Goal: Task Accomplishment & Management: Complete application form

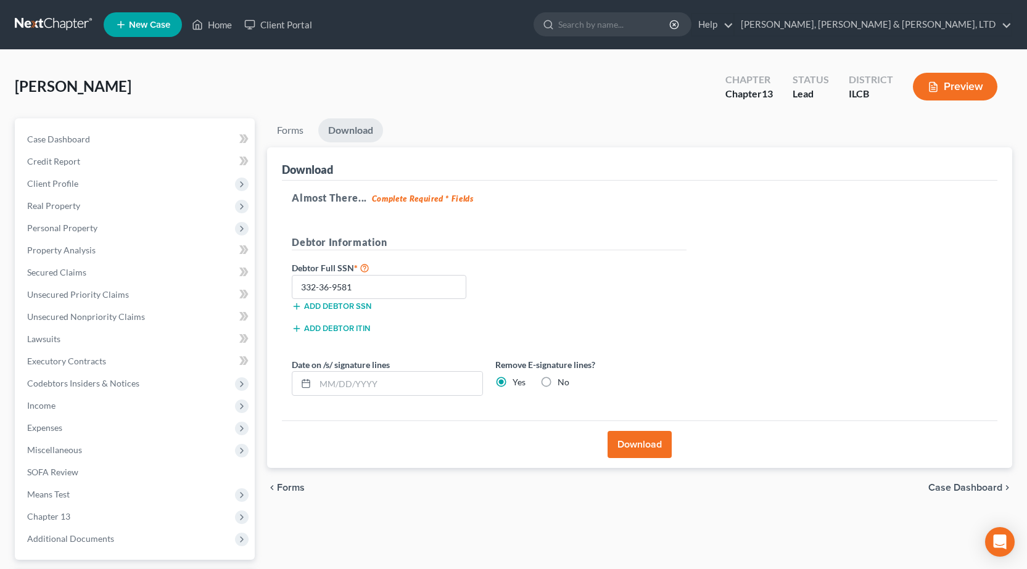
click at [51, 22] on link at bounding box center [54, 25] width 79 height 22
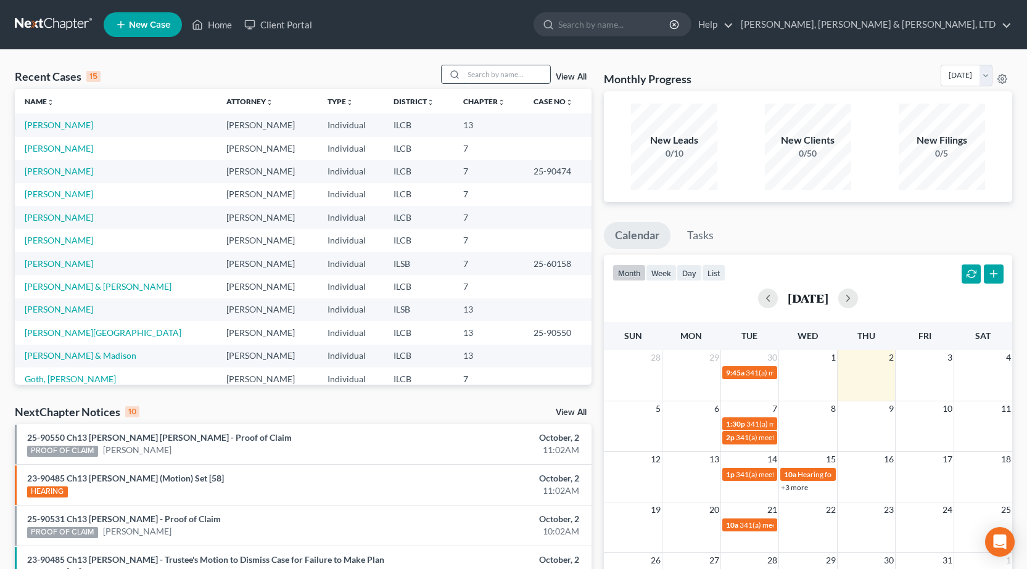
click at [492, 78] on input "search" at bounding box center [507, 74] width 86 height 18
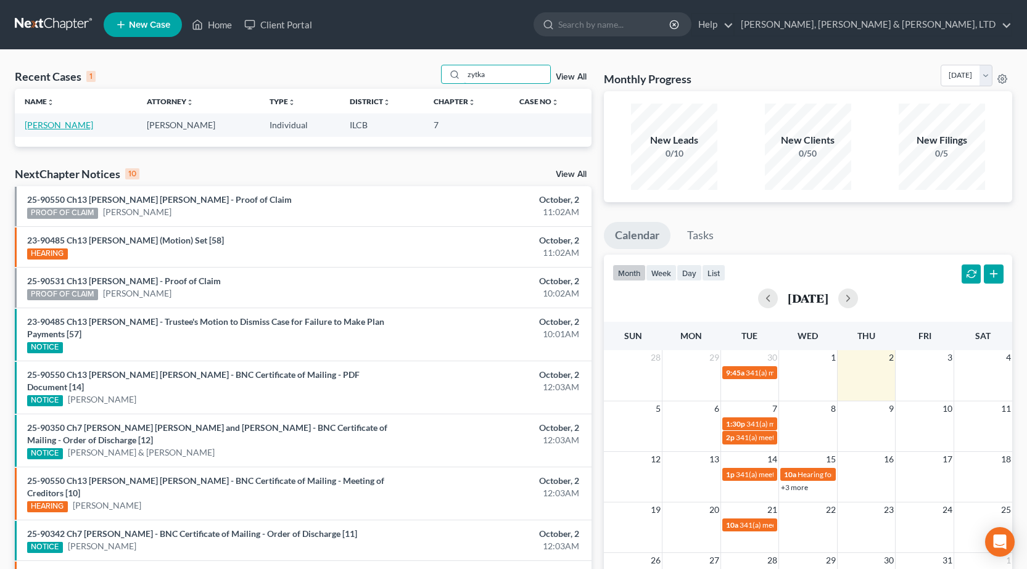
type input "zytka"
click at [49, 126] on link "[PERSON_NAME]" at bounding box center [59, 125] width 68 height 10
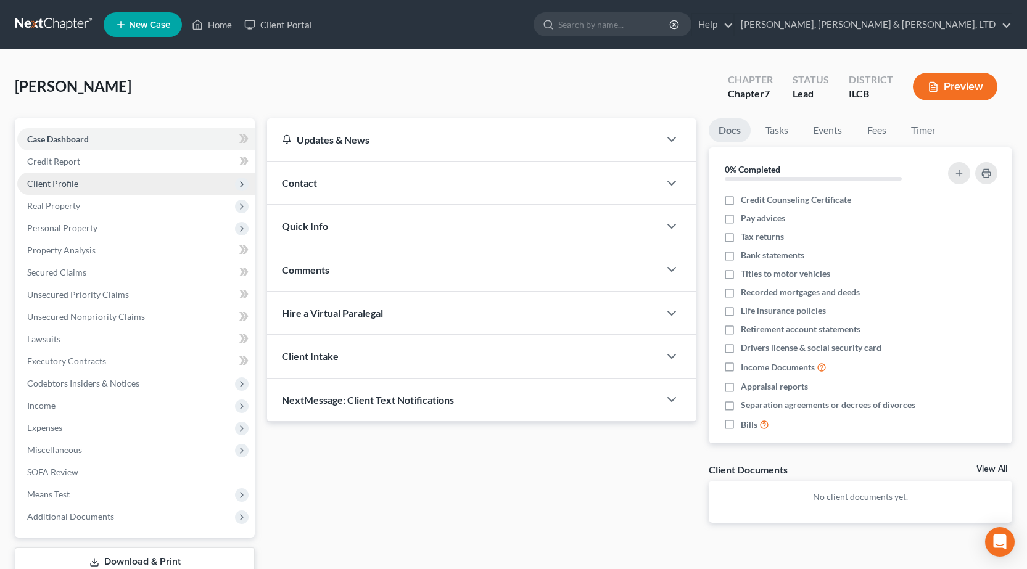
click at [65, 183] on span "Client Profile" at bounding box center [52, 183] width 51 height 10
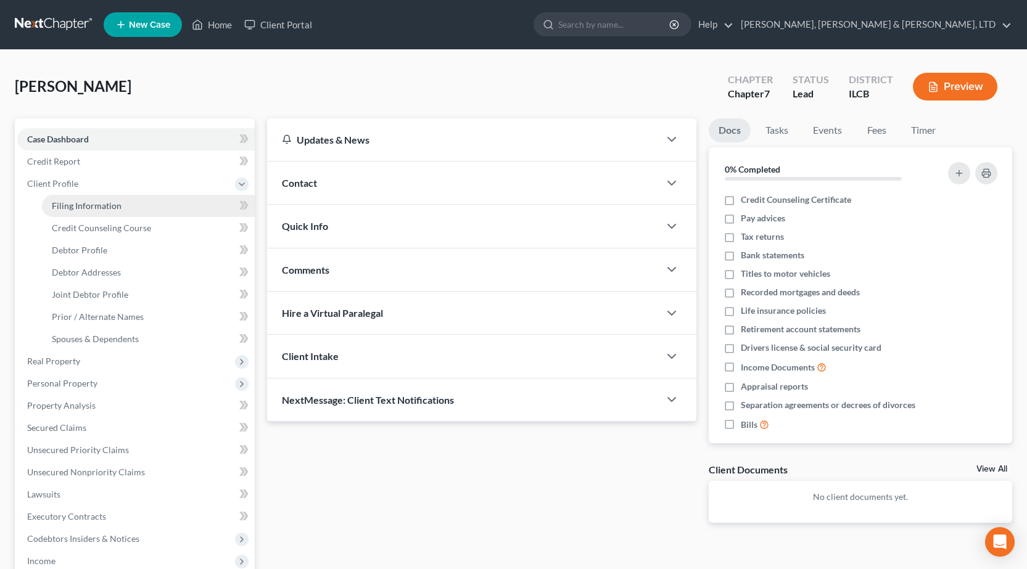
click at [91, 213] on link "Filing Information" at bounding box center [148, 206] width 213 height 22
select select "1"
select select "0"
select select "14"
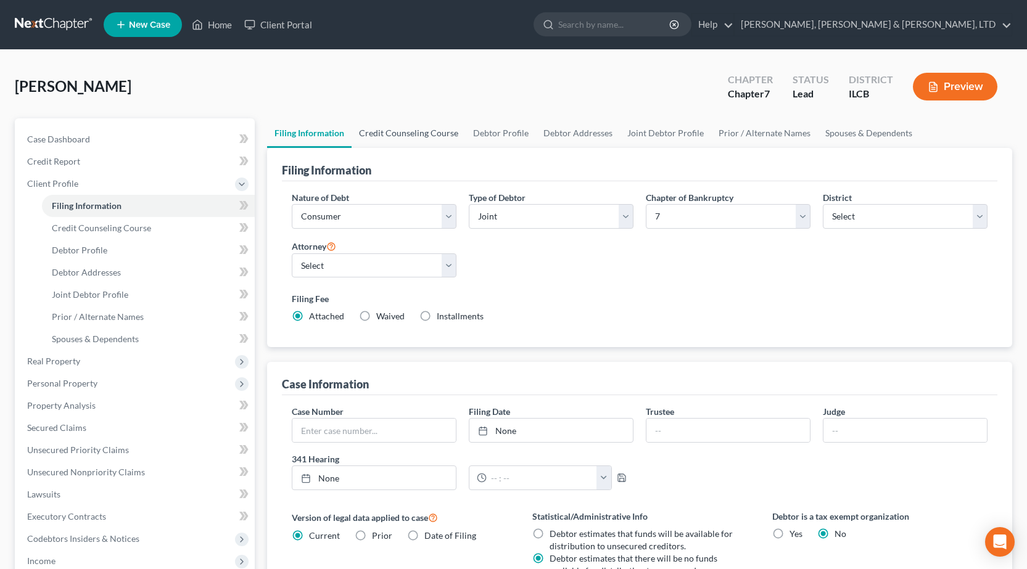
click at [399, 133] on link "Credit Counseling Course" at bounding box center [409, 133] width 114 height 30
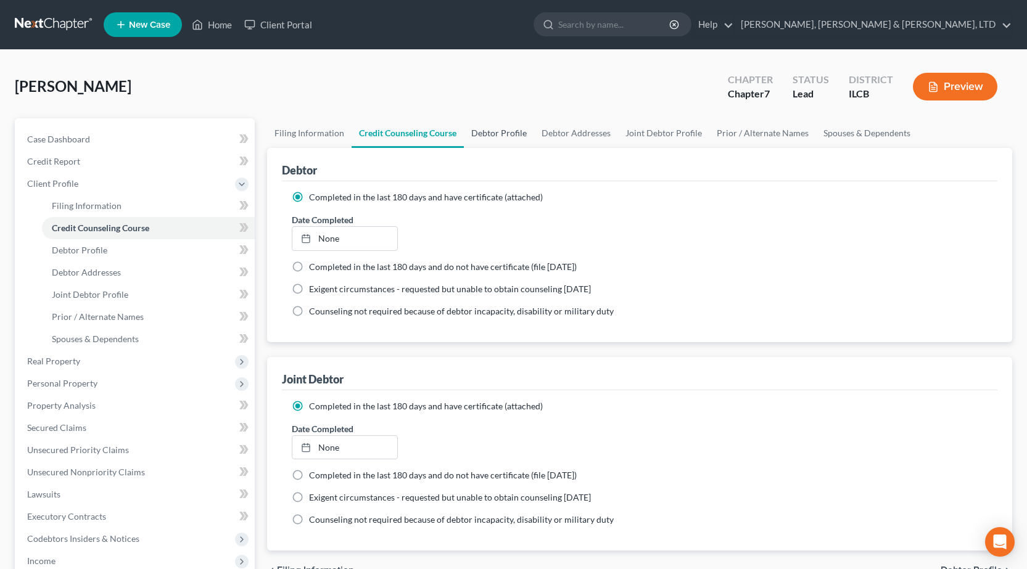
click at [490, 132] on link "Debtor Profile" at bounding box center [499, 133] width 70 height 30
select select "1"
select select "0"
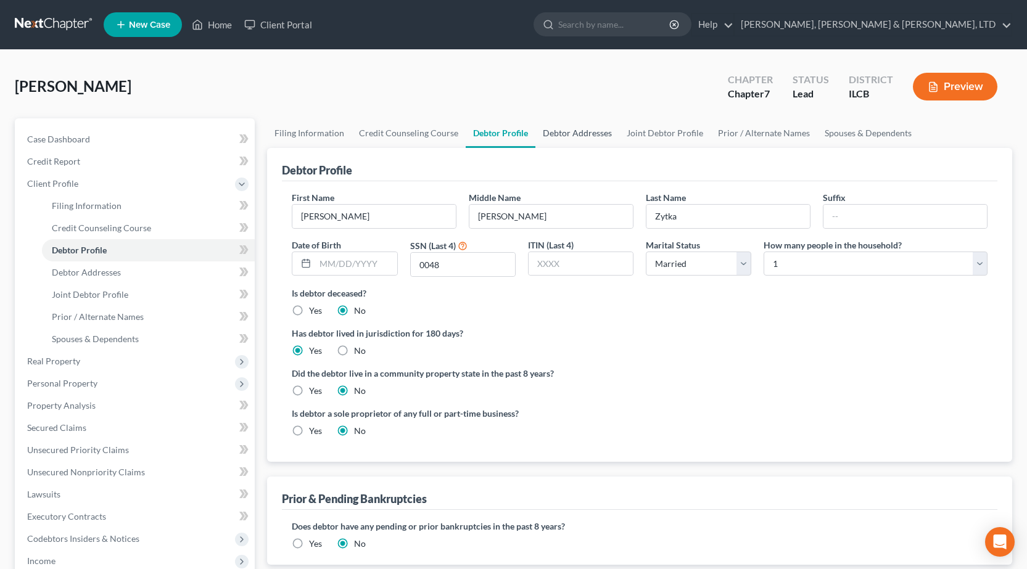
click at [577, 131] on link "Debtor Addresses" at bounding box center [577, 133] width 84 height 30
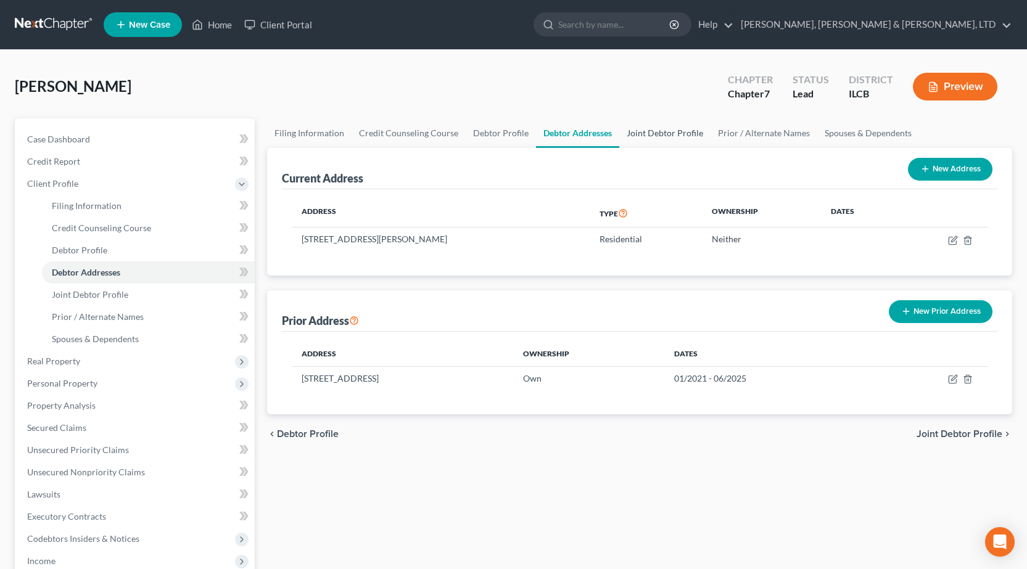
click at [656, 137] on link "Joint Debtor Profile" at bounding box center [664, 133] width 91 height 30
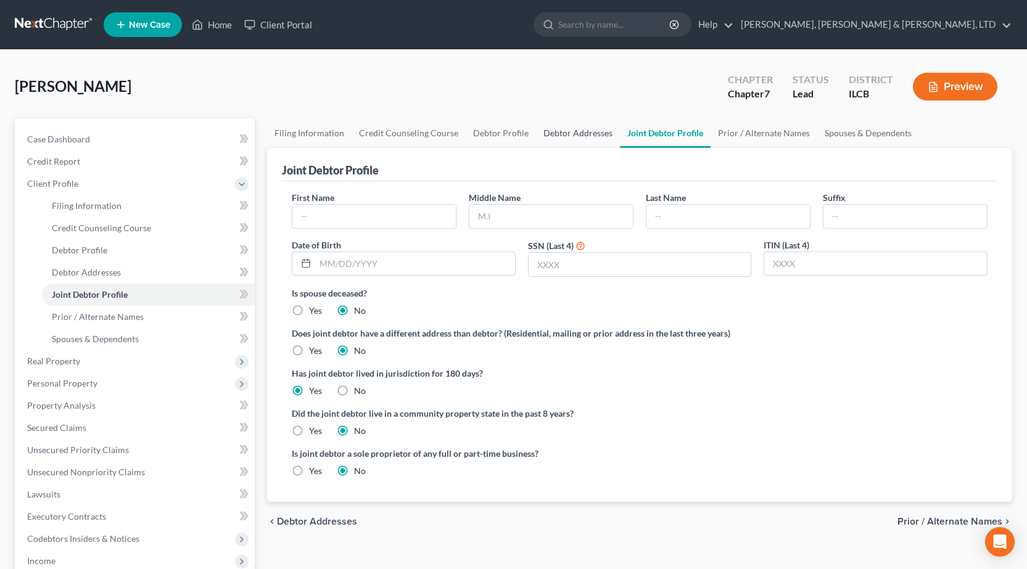
click at [563, 134] on link "Debtor Addresses" at bounding box center [578, 133] width 84 height 30
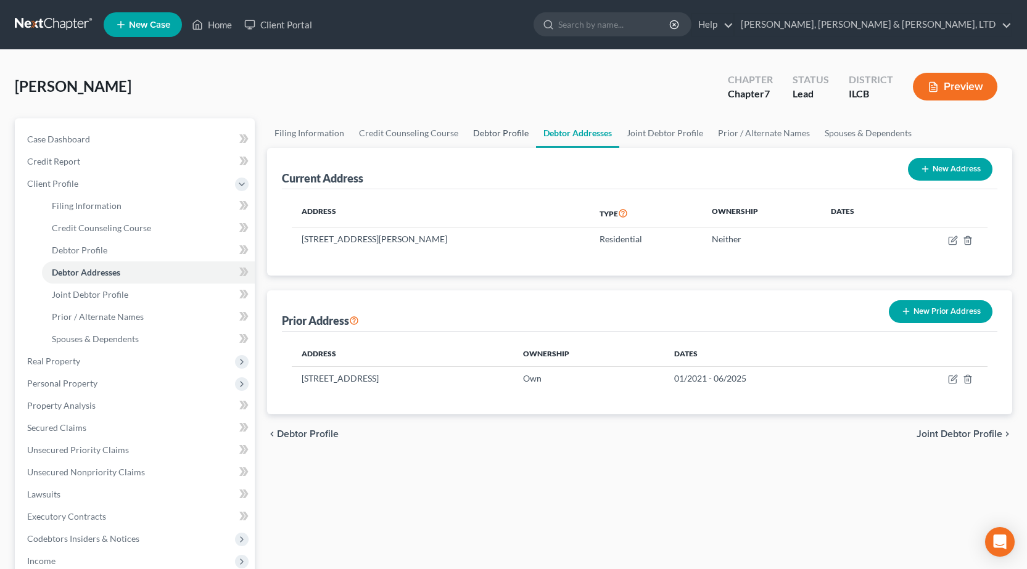
click at [470, 141] on link "Debtor Profile" at bounding box center [501, 133] width 70 height 30
select select "1"
select select "0"
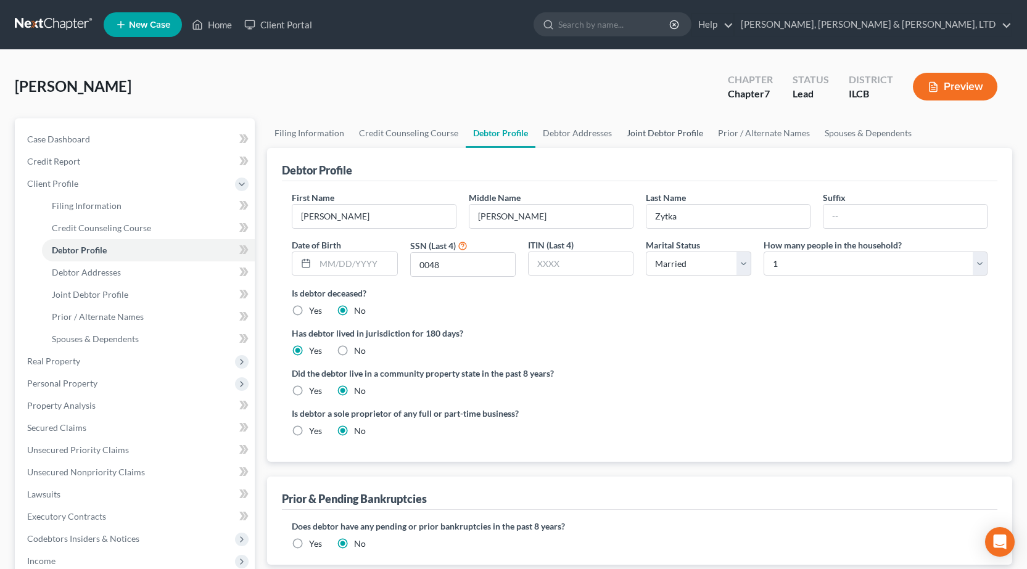
click at [651, 134] on link "Joint Debtor Profile" at bounding box center [664, 133] width 91 height 30
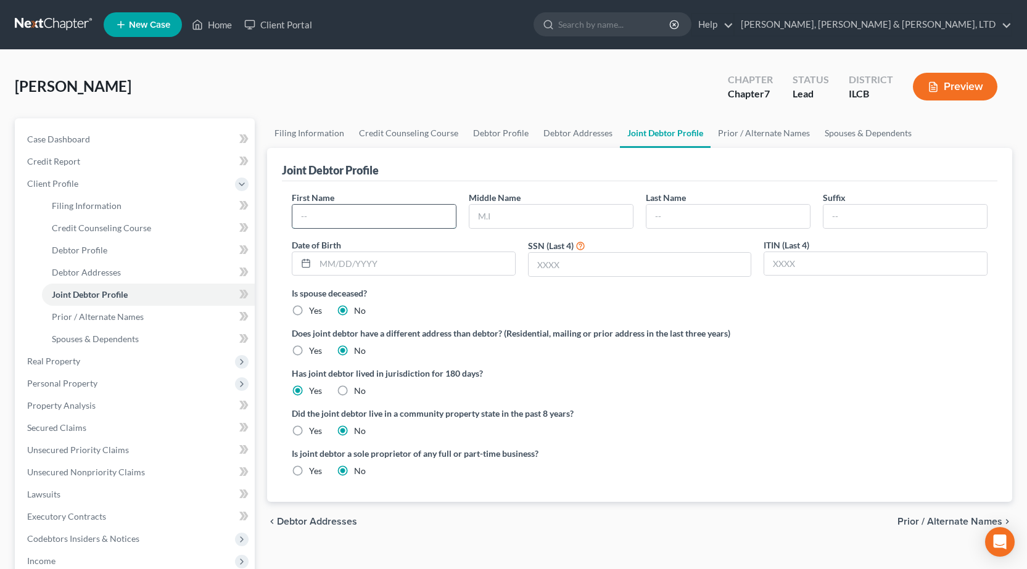
drag, startPoint x: 372, startPoint y: 218, endPoint x: 363, endPoint y: 220, distance: 8.7
click at [372, 219] on input "text" at bounding box center [373, 216] width 163 height 23
type input "[PERSON_NAME]"
click at [671, 212] on input "text" at bounding box center [728, 216] width 163 height 23
type input "[PERSON_NAME]"
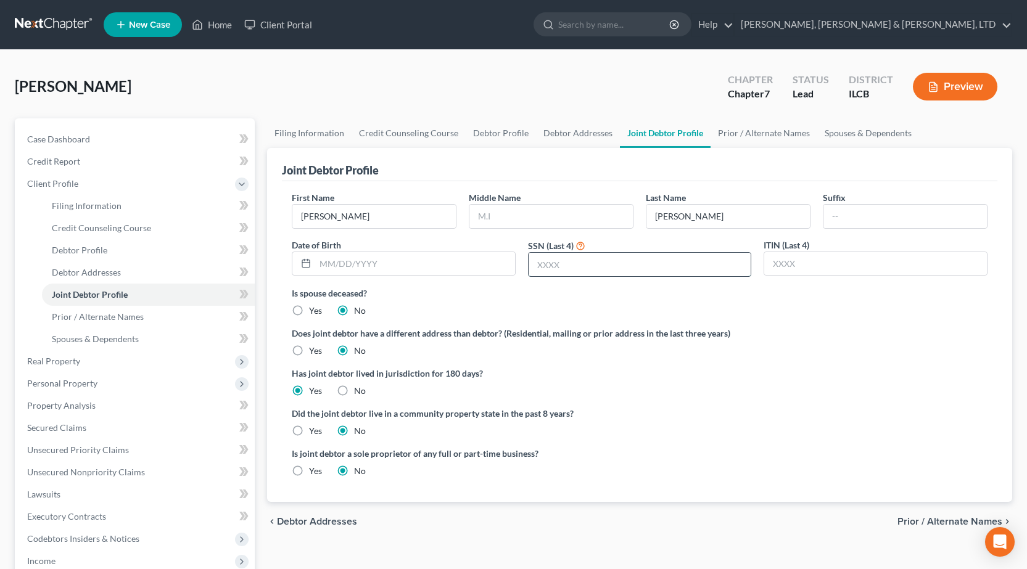
drag, startPoint x: 551, startPoint y: 268, endPoint x: 542, endPoint y: 264, distance: 9.4
click at [550, 268] on input "text" at bounding box center [640, 264] width 223 height 23
type input "5282"
click at [729, 436] on div "Did the joint debtor live in a community property state in the past 8 years? Ye…" at bounding box center [640, 422] width 696 height 30
click at [751, 131] on link "Prior / Alternate Names" at bounding box center [764, 133] width 107 height 30
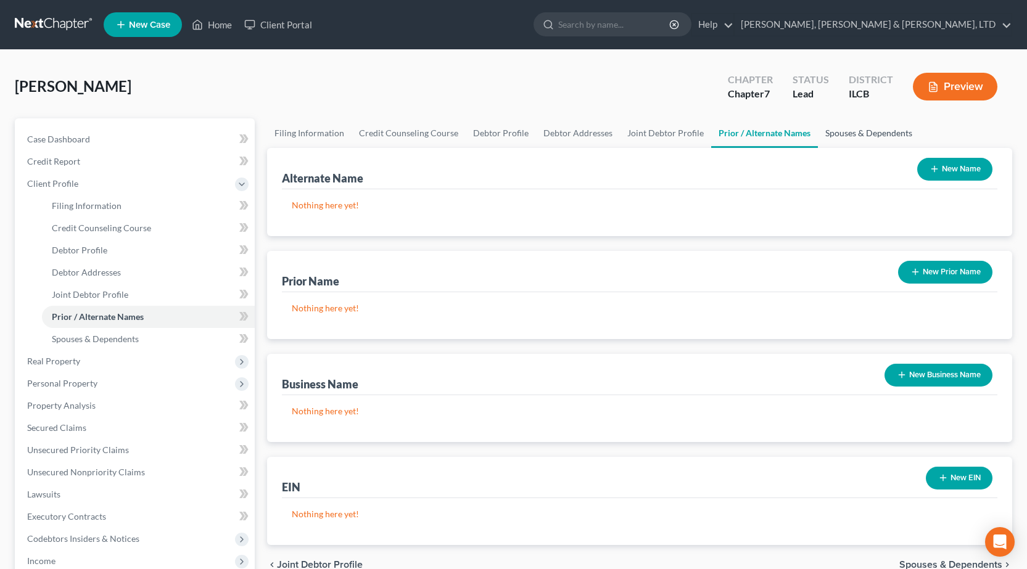
click at [872, 135] on link "Spouses & Dependents" at bounding box center [869, 133] width 102 height 30
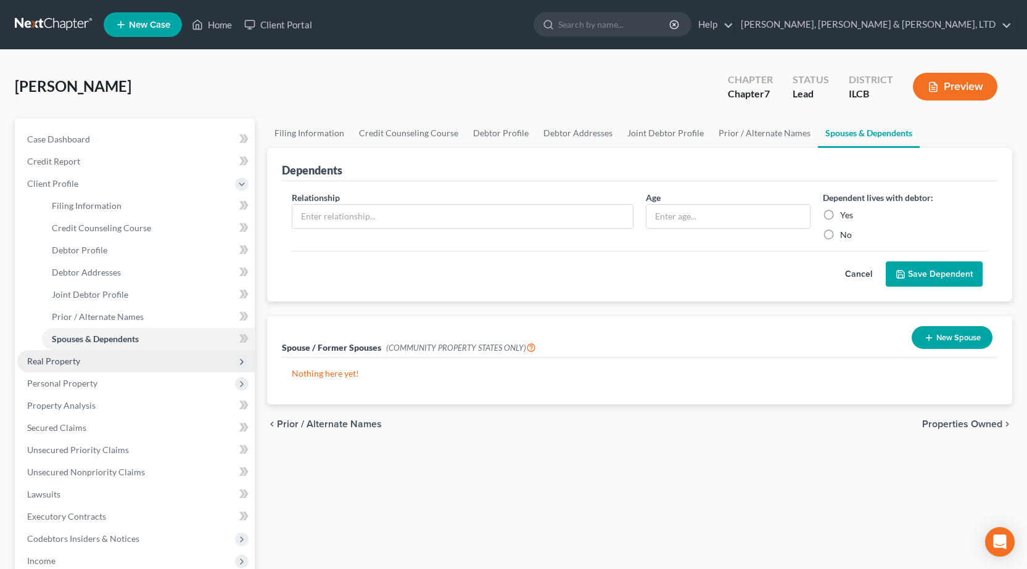
click at [67, 368] on span "Real Property" at bounding box center [136, 361] width 238 height 22
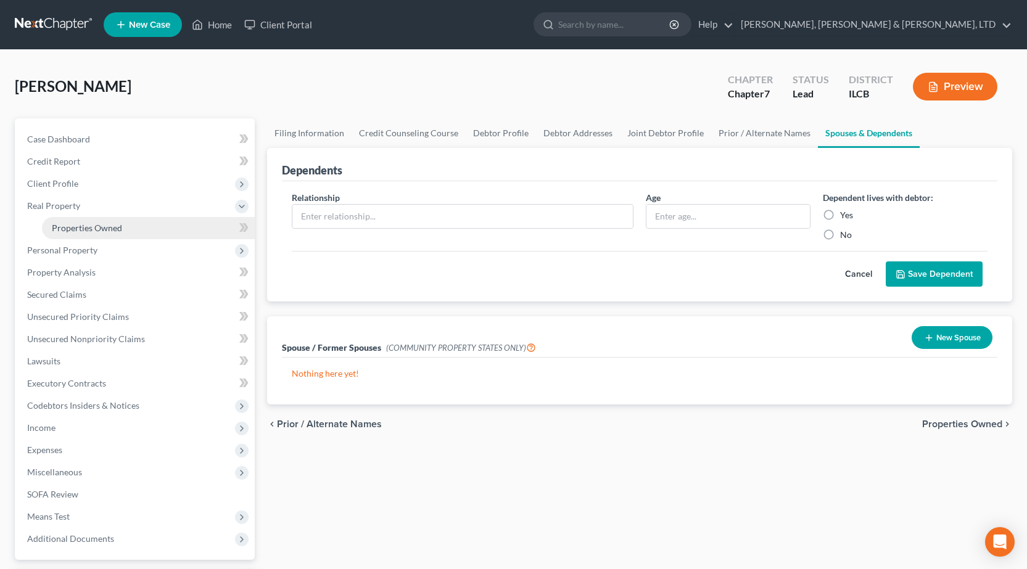
click at [111, 226] on span "Properties Owned" at bounding box center [87, 228] width 70 height 10
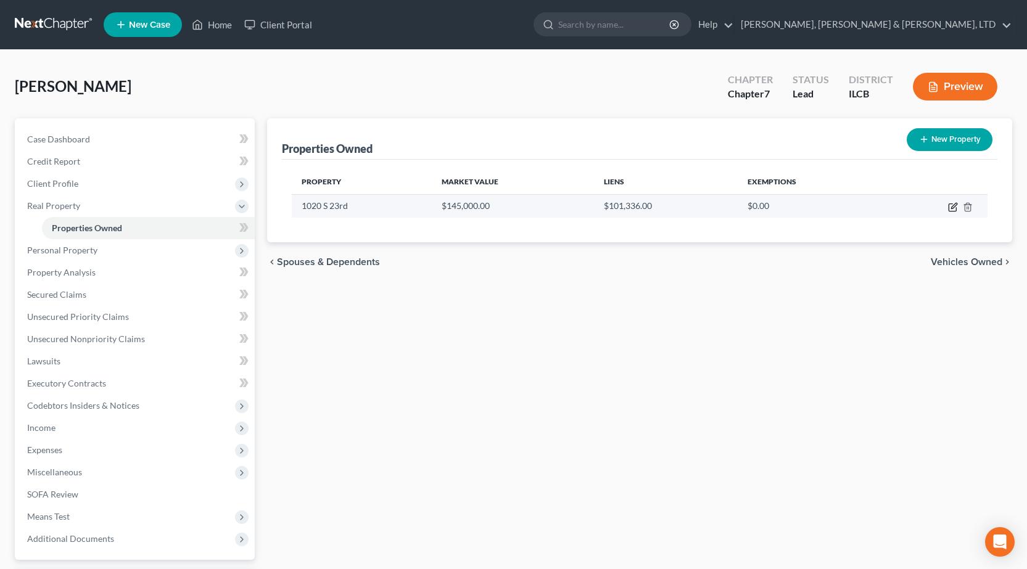
click at [953, 209] on icon "button" at bounding box center [954, 206] width 6 height 6
select select "14"
select select "3"
select select "1"
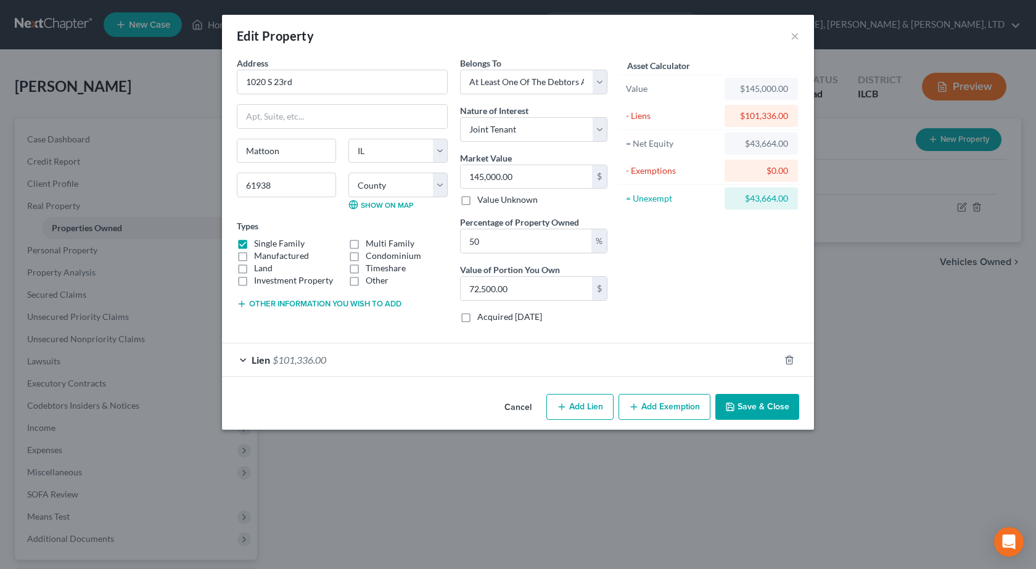
click at [660, 407] on button "Add Exemption" at bounding box center [665, 407] width 92 height 26
select select "2"
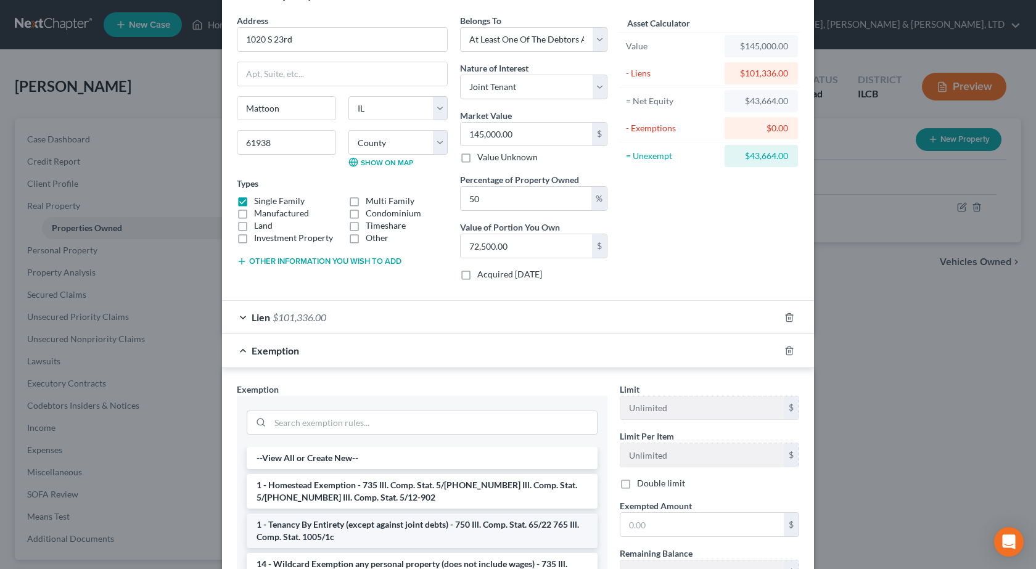
scroll to position [123, 0]
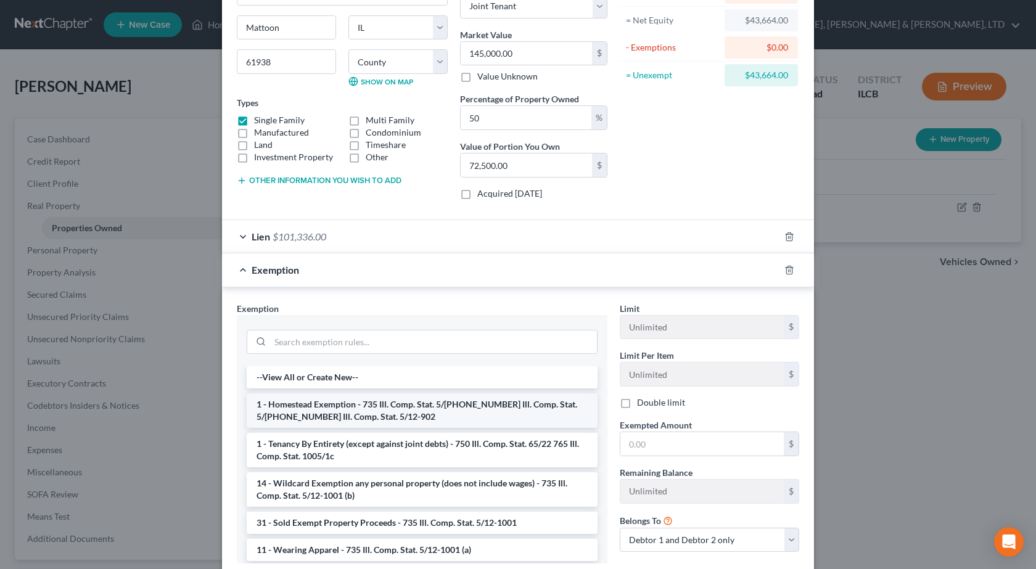
click at [351, 416] on li "1 - Homestead Exemption - 735 Ill. Comp. Stat. 5/[PHONE_NUMBER] Ill. Comp. Stat…" at bounding box center [422, 411] width 351 height 35
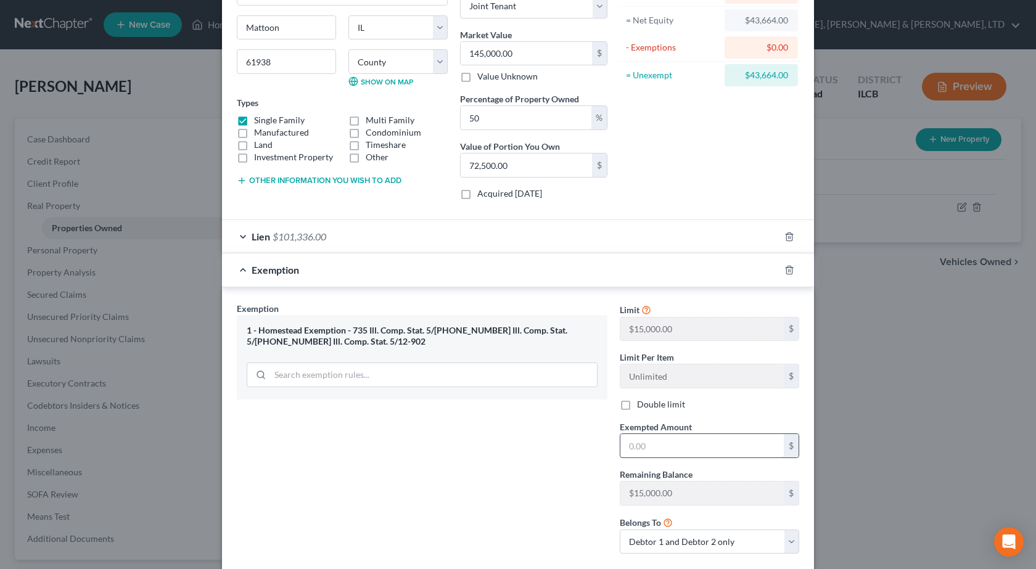
click at [700, 448] on input "text" at bounding box center [702, 445] width 163 height 23
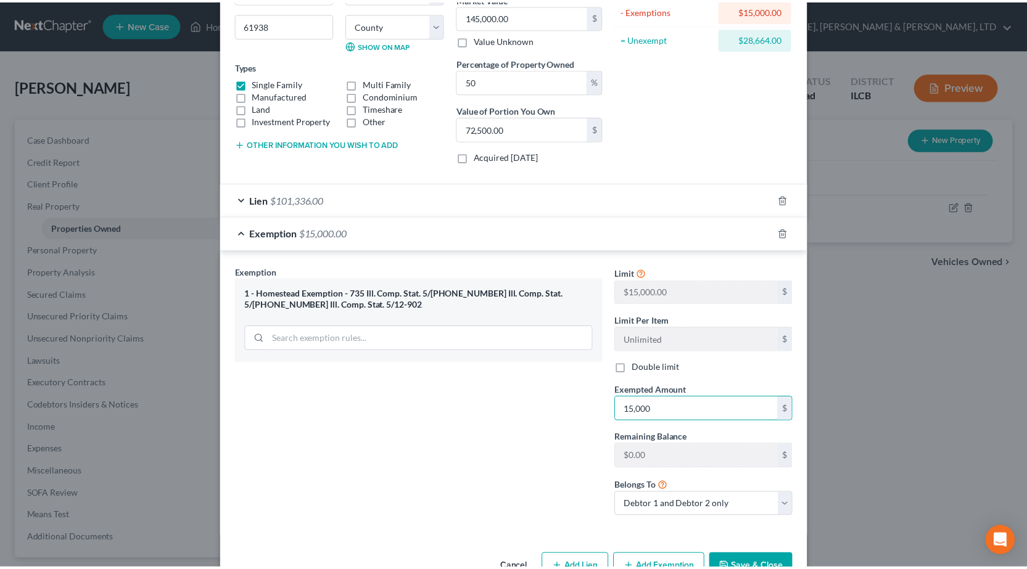
scroll to position [196, 0]
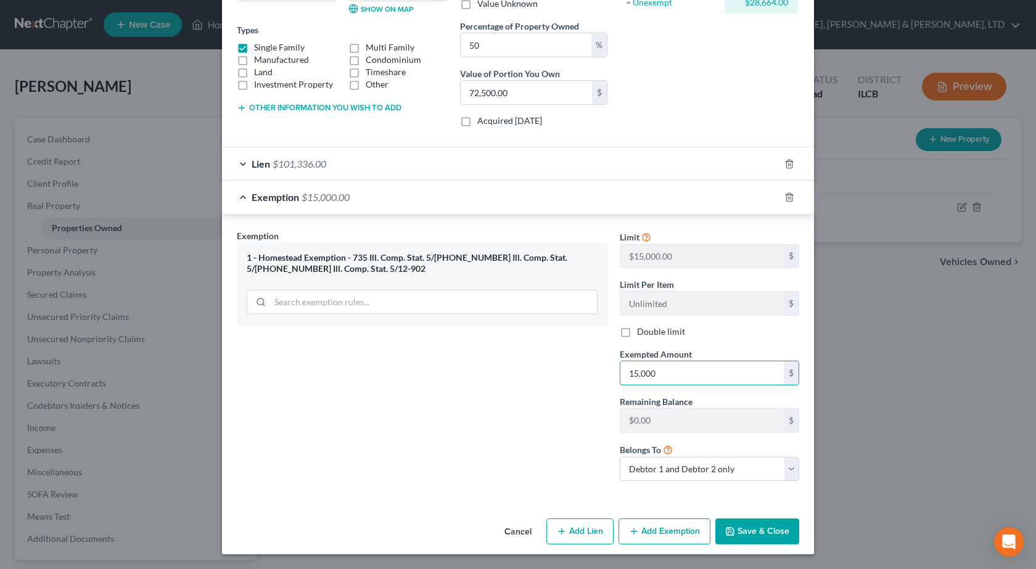
type input "15,000"
click at [777, 528] on button "Save & Close" at bounding box center [758, 532] width 84 height 26
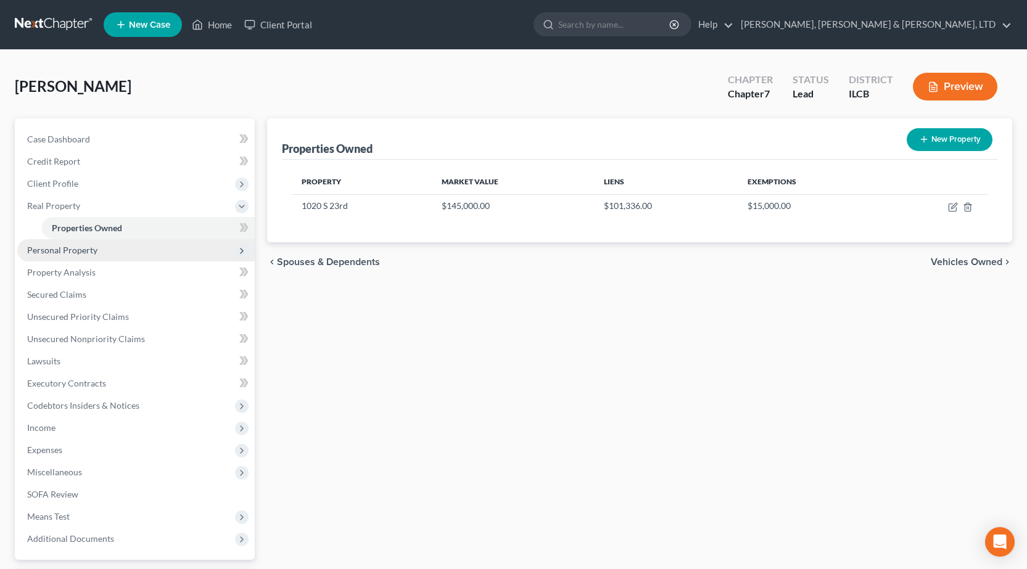
click at [89, 255] on span "Personal Property" at bounding box center [136, 250] width 238 height 22
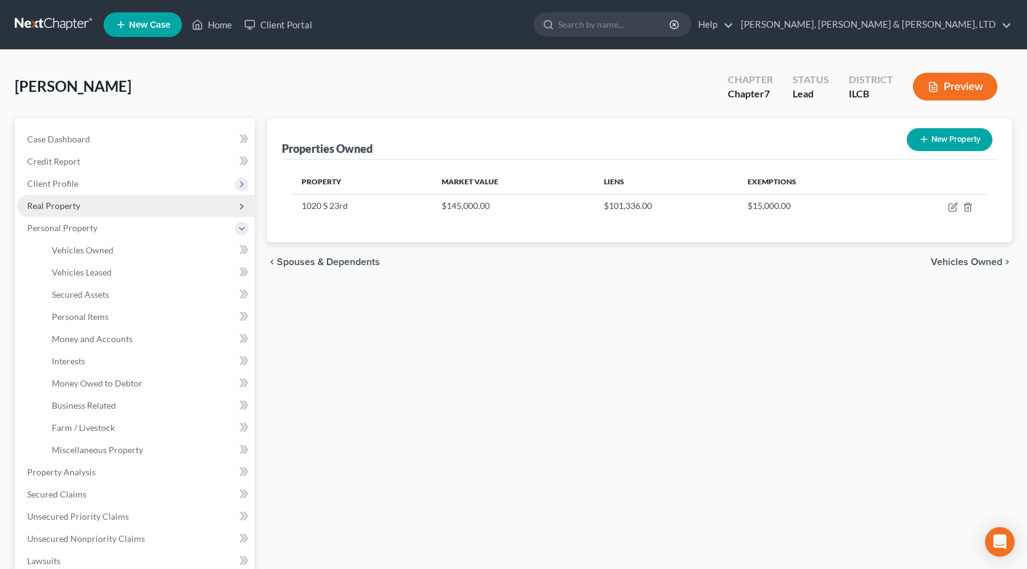
click at [83, 203] on span "Real Property" at bounding box center [136, 206] width 238 height 22
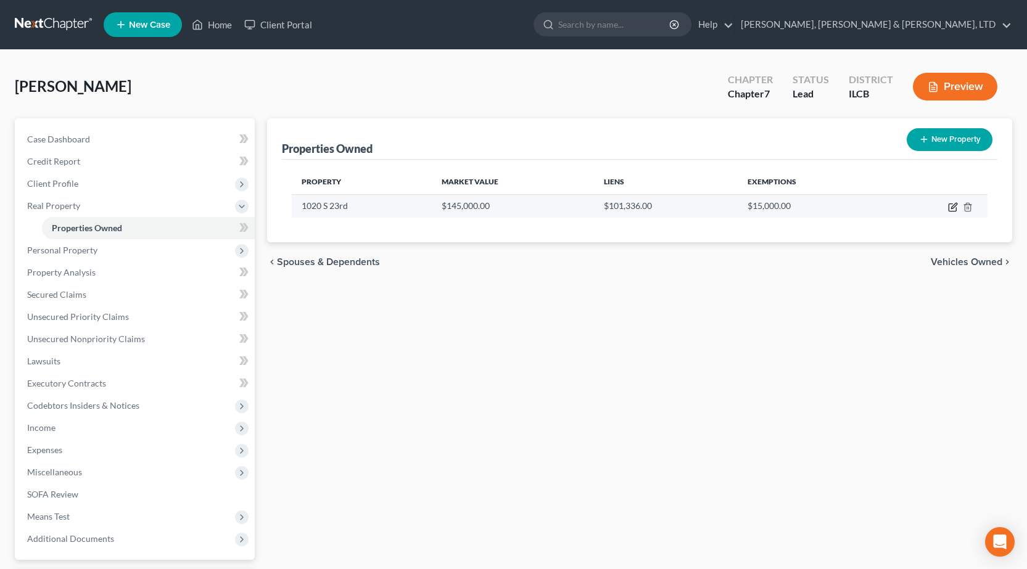
click at [956, 207] on icon "button" at bounding box center [953, 207] width 10 height 10
select select "14"
select select "3"
select select "1"
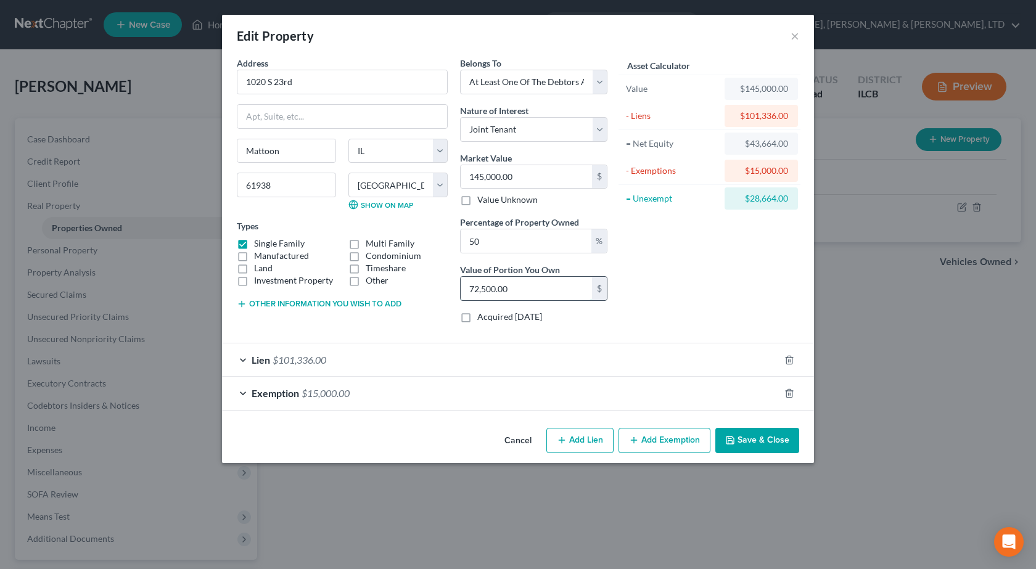
click at [536, 292] on input "72,500.00" at bounding box center [526, 288] width 131 height 23
type input "0.00"
type input "1"
type input "0.01"
type input "14"
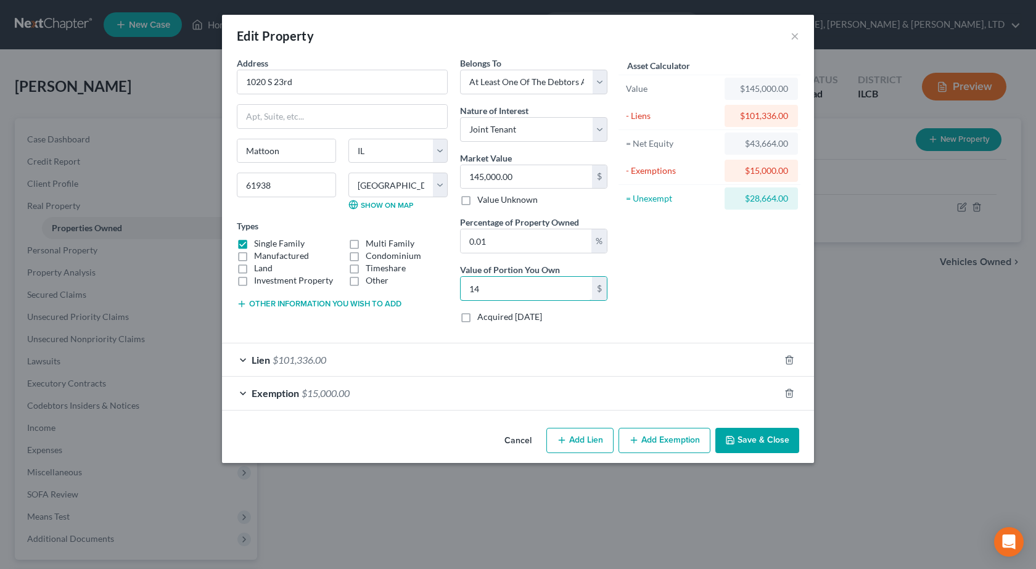
type input "0.10"
type input "145"
type input "1"
type input "1,450"
type input "10"
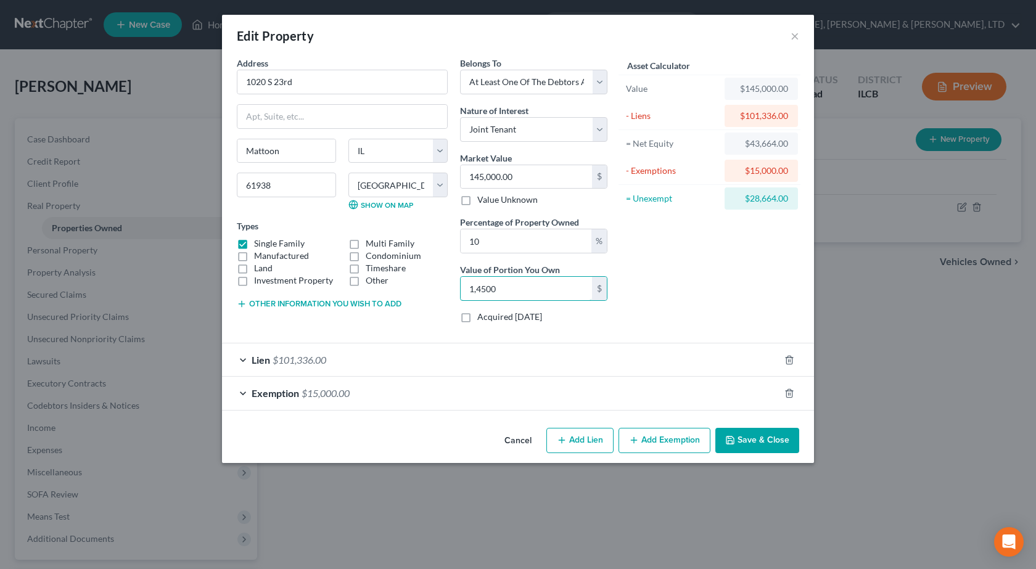
type input "14,500"
type input "100"
type input "145,000"
click at [697, 256] on div "Asset Calculator Value $145,000.00 - Liens $101,336.00 = Net Equity $43,664.00 …" at bounding box center [710, 195] width 192 height 276
click at [532, 83] on select "Select Debtor 1 Only Debtor 2 Only Debtor 1 And Debtor 2 Only At Least One Of T…" at bounding box center [533, 82] width 147 height 25
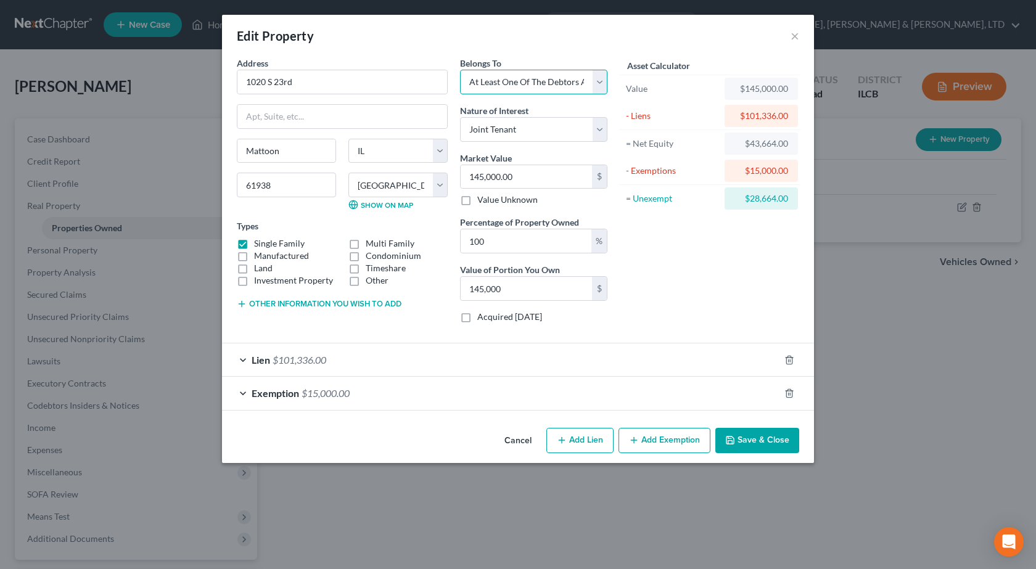
select select "2"
click at [460, 70] on select "Select Debtor 1 Only Debtor 2 Only Debtor 1 And Debtor 2 Only At Least One Of T…" at bounding box center [533, 82] width 147 height 25
click at [748, 436] on button "Save & Close" at bounding box center [758, 441] width 84 height 26
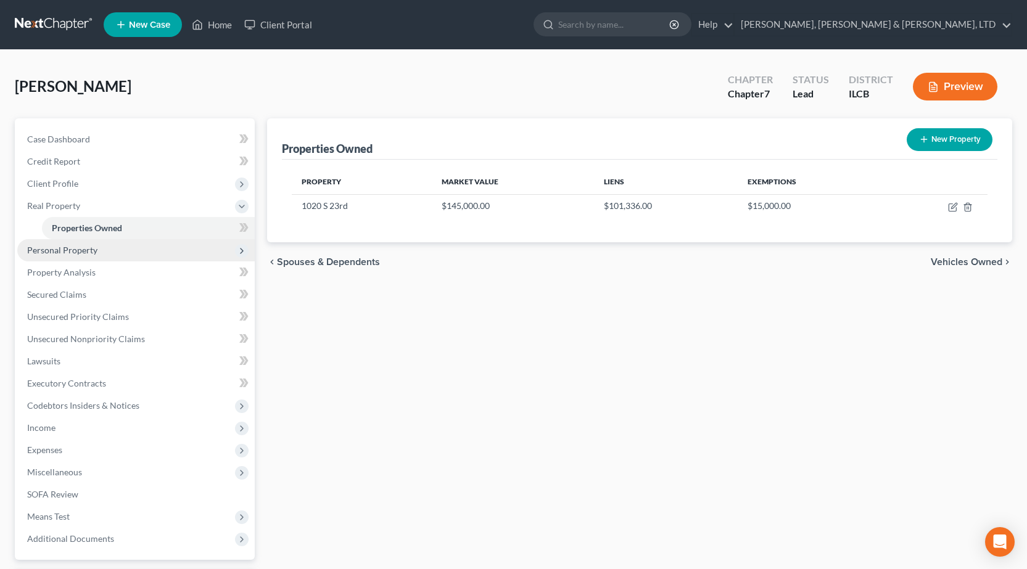
click at [128, 254] on span "Personal Property" at bounding box center [136, 250] width 238 height 22
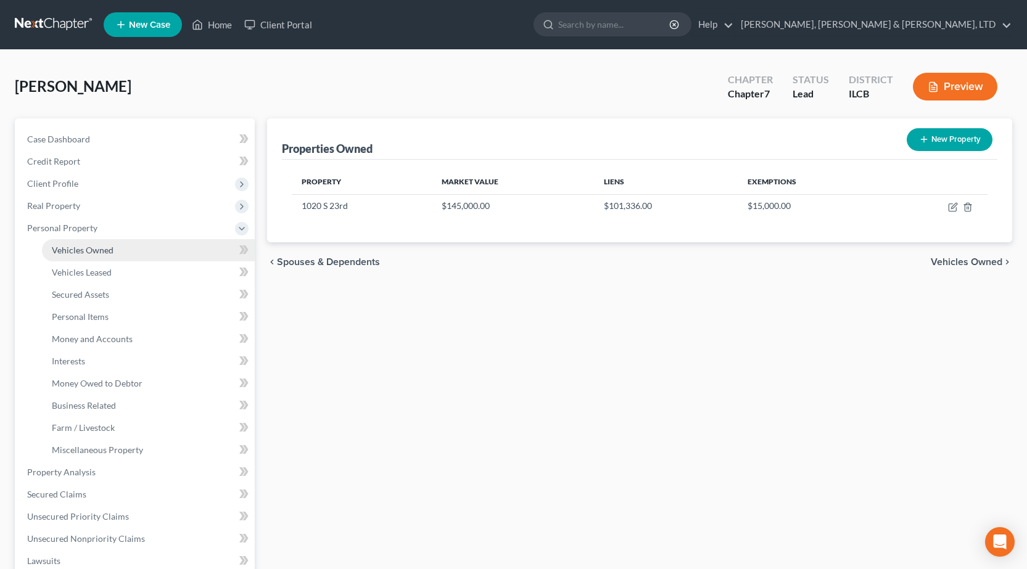
click at [99, 257] on link "Vehicles Owned" at bounding box center [148, 250] width 213 height 22
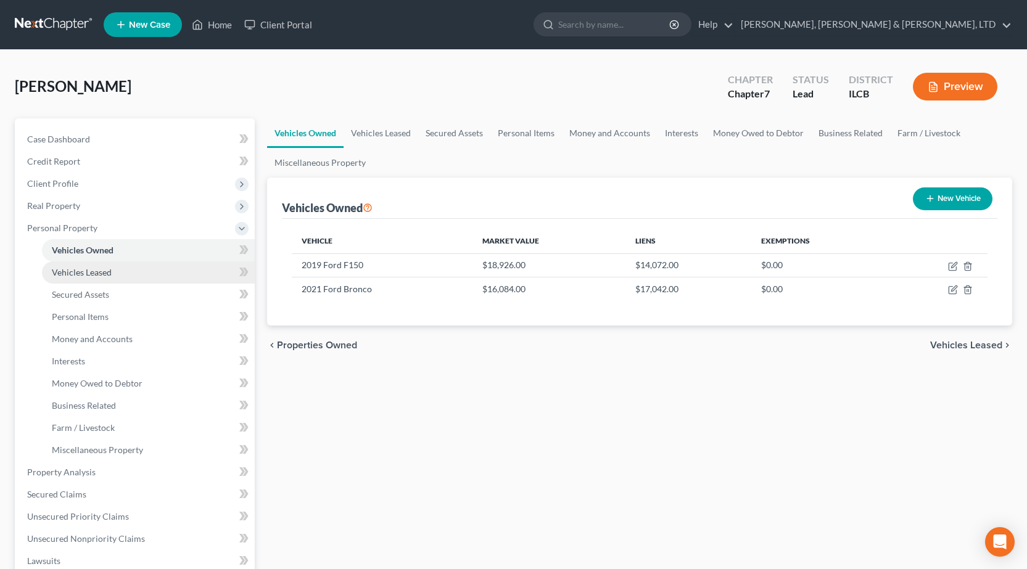
click at [91, 272] on span "Vehicles Leased" at bounding box center [82, 272] width 60 height 10
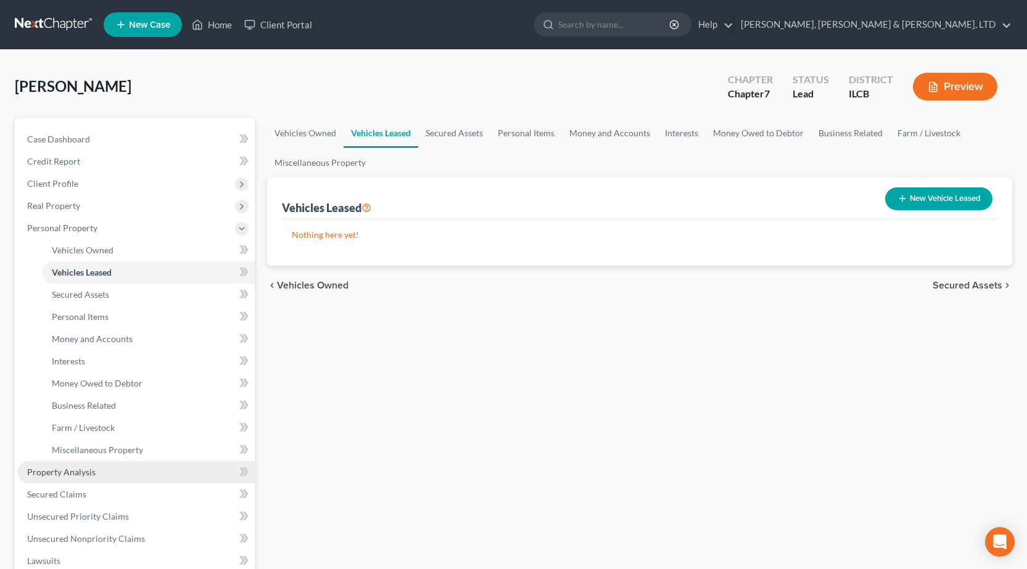
click at [93, 473] on span "Property Analysis" at bounding box center [61, 472] width 68 height 10
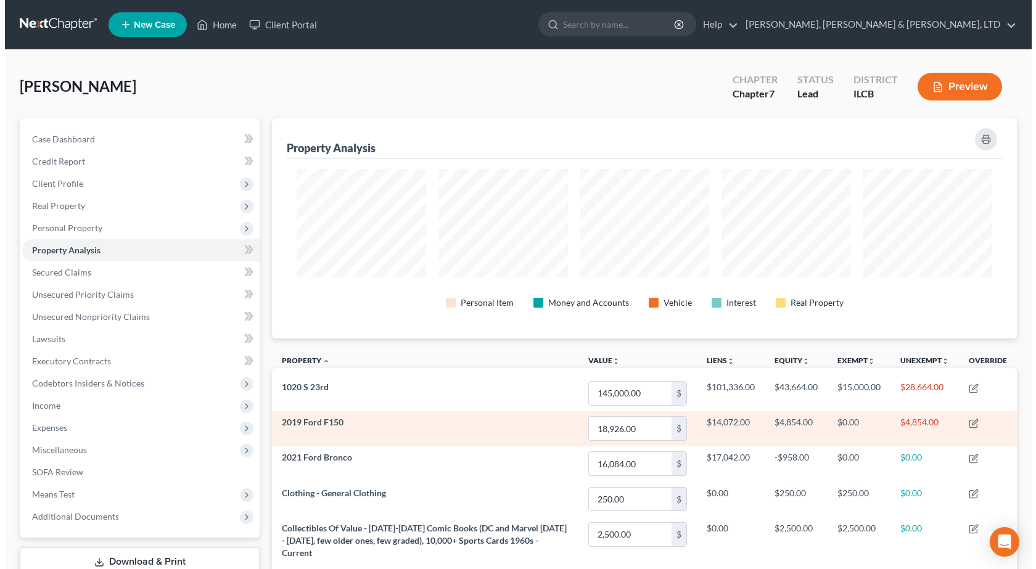
scroll to position [220, 745]
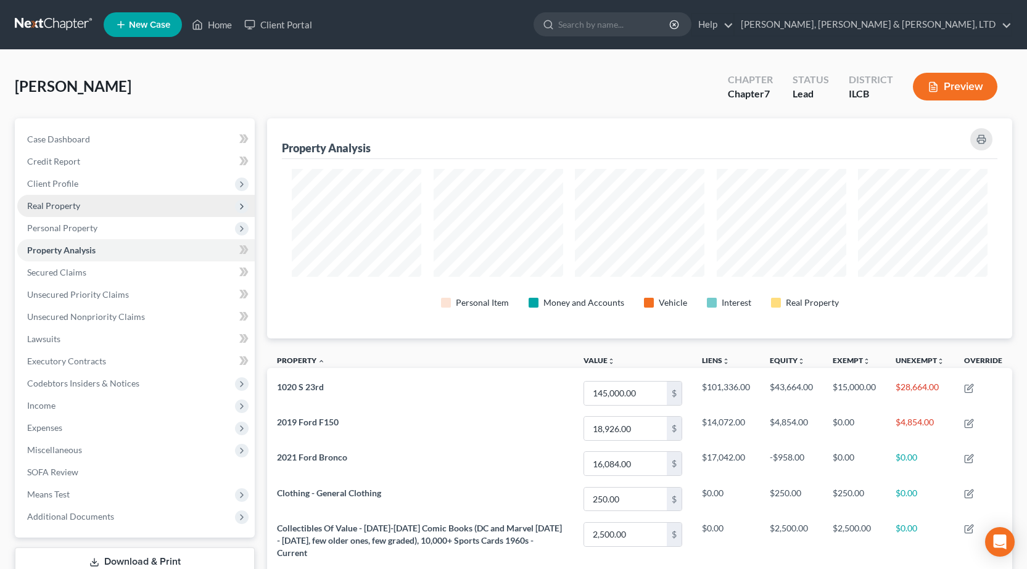
click at [71, 206] on span "Real Property" at bounding box center [53, 205] width 53 height 10
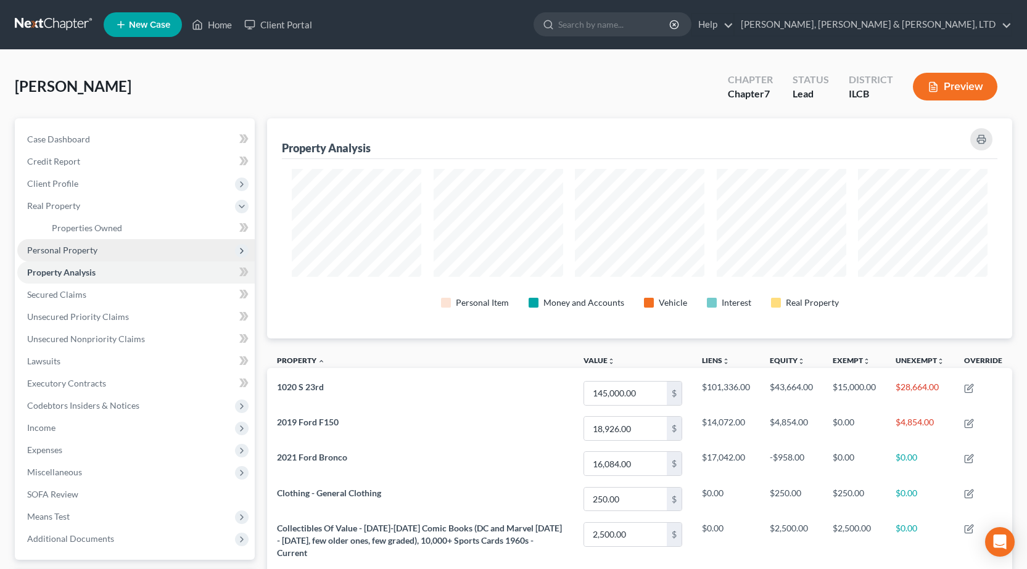
click at [63, 252] on span "Personal Property" at bounding box center [62, 250] width 70 height 10
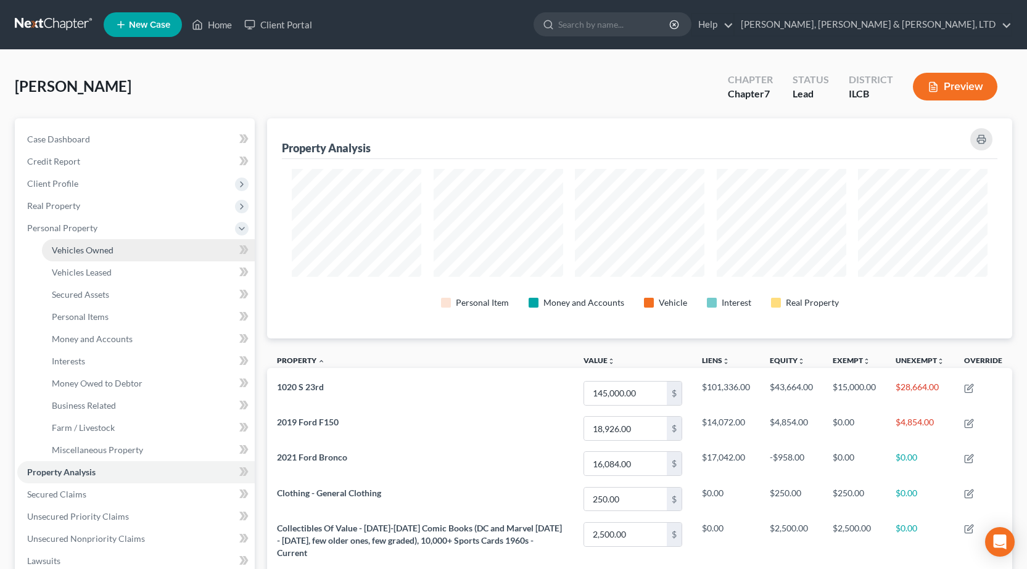
click at [117, 246] on link "Vehicles Owned" at bounding box center [148, 250] width 213 height 22
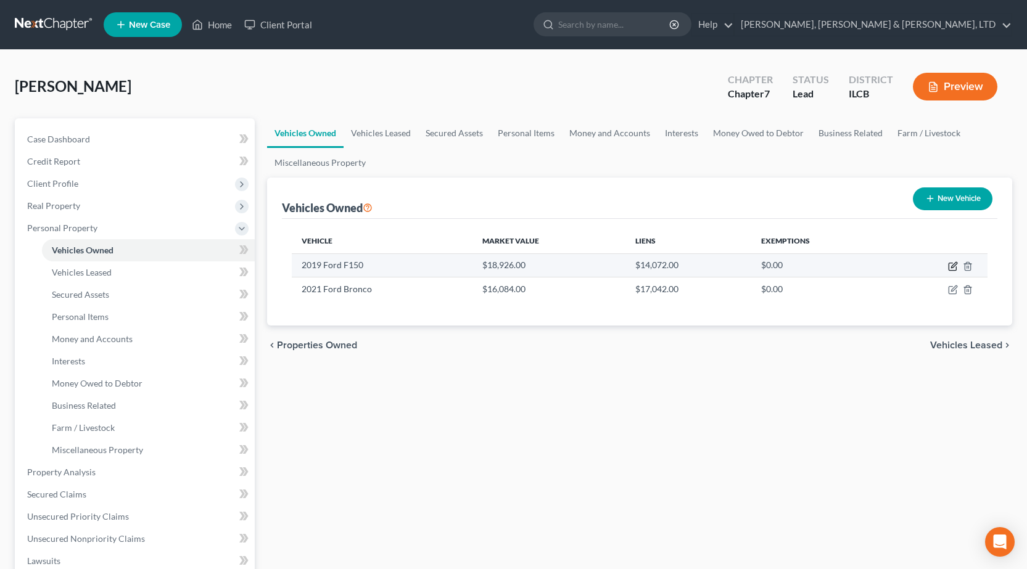
click at [954, 266] on icon "button" at bounding box center [953, 267] width 10 height 10
select select "0"
select select "7"
select select "2"
select select "3"
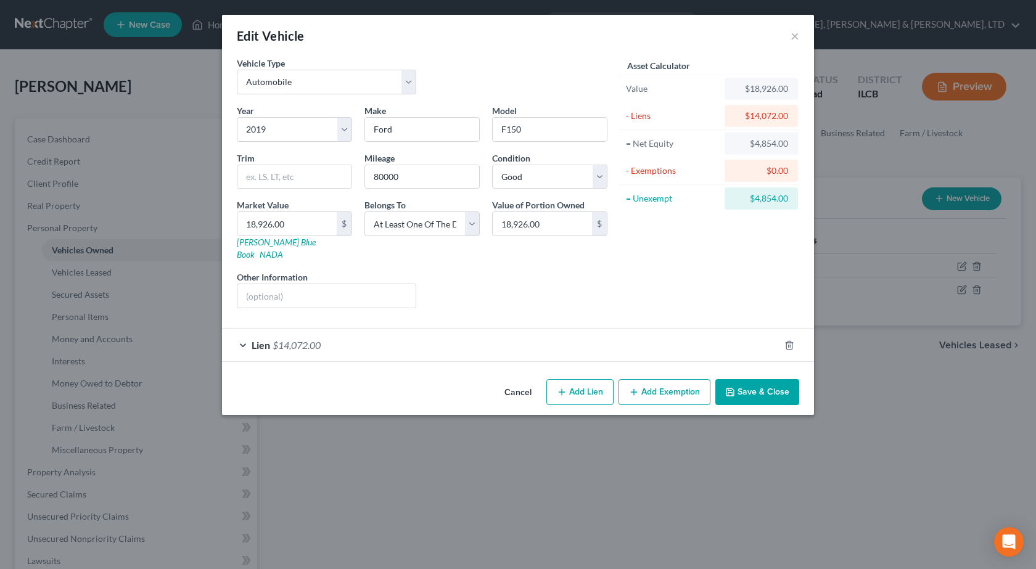
click at [647, 387] on button "Add Exemption" at bounding box center [665, 392] width 92 height 26
select select "2"
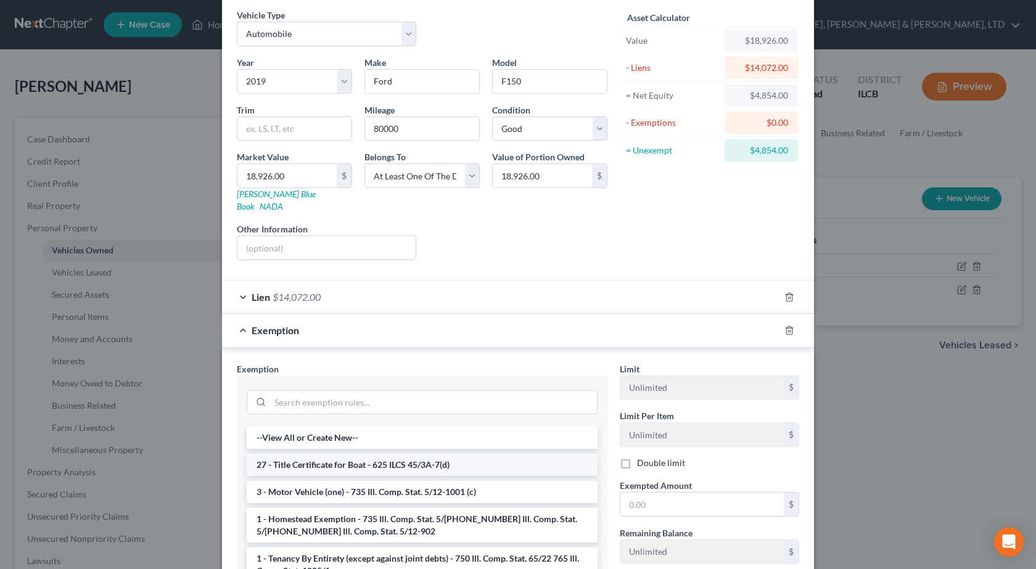
scroll to position [123, 0]
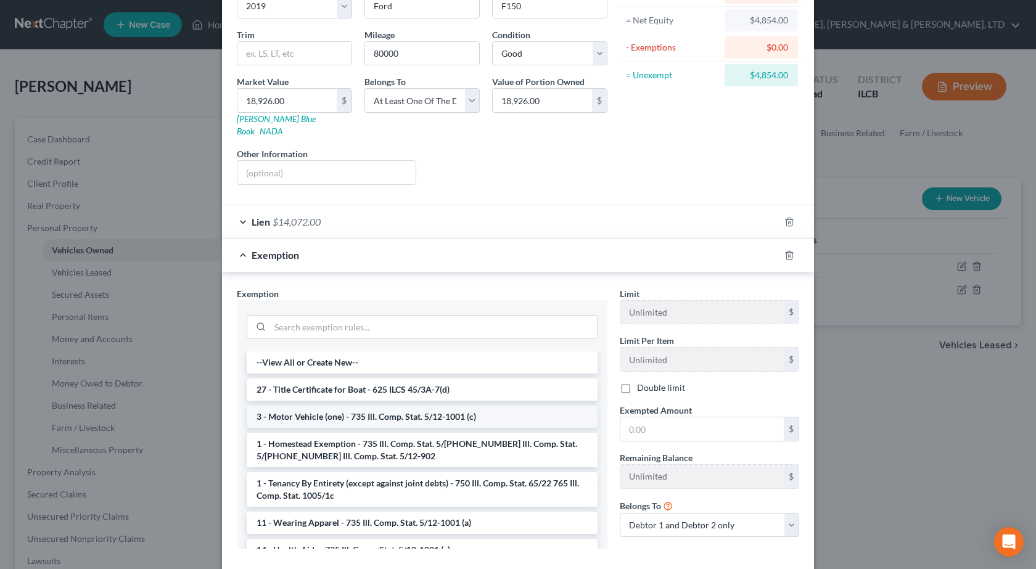
click at [297, 406] on li "3 - Motor Vehicle (one) - 735 Ill. Comp. Stat. 5/12-1001 (c)" at bounding box center [422, 417] width 351 height 22
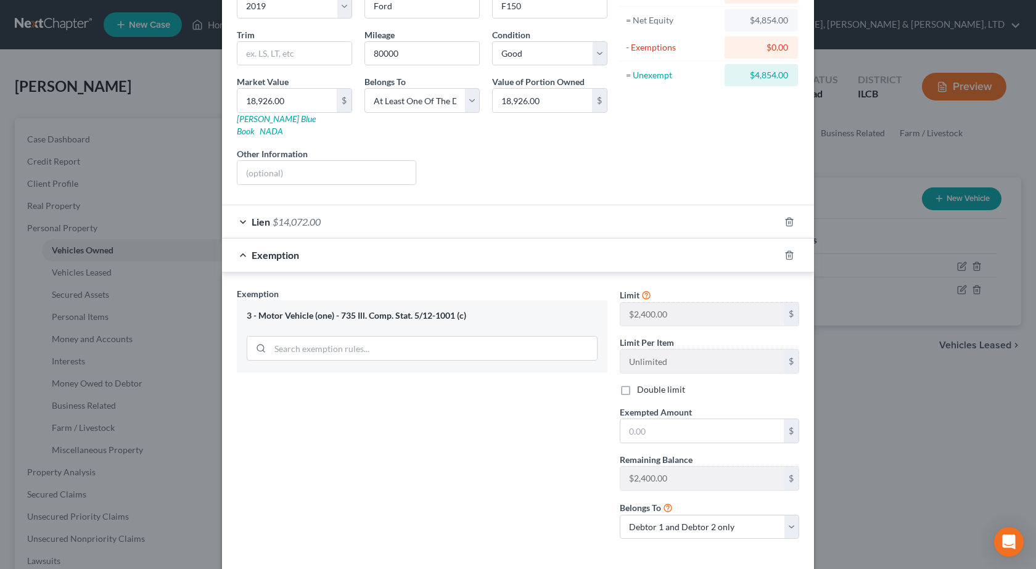
click at [637, 384] on label "Double limit" at bounding box center [661, 390] width 48 height 12
click at [642, 384] on input "Double limit" at bounding box center [646, 388] width 8 height 8
checkbox input "true"
click at [656, 419] on input "text" at bounding box center [702, 430] width 163 height 23
type input "4,800"
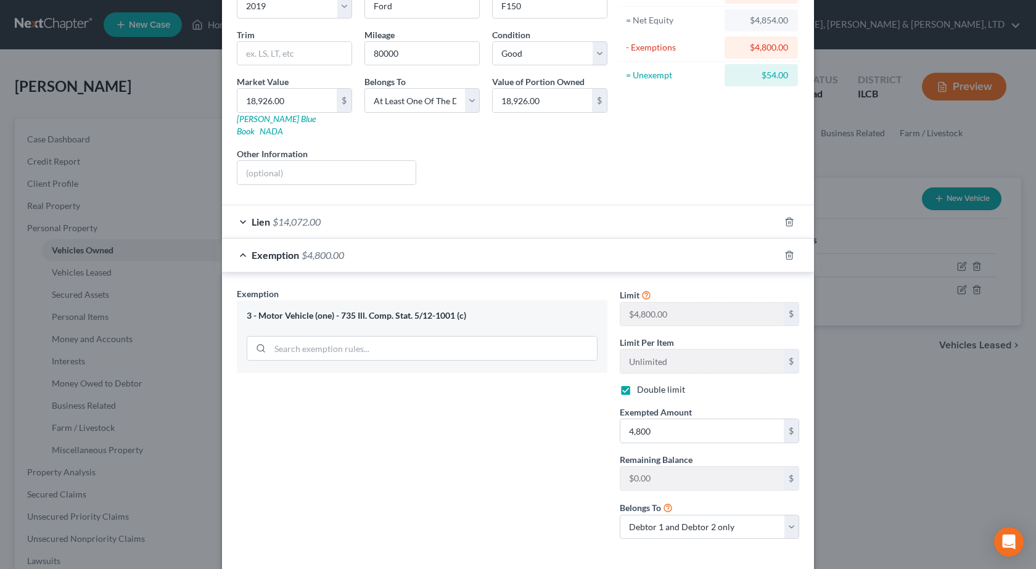
click at [473, 442] on div "Exemption Set must be selected for CA. Exemption * 3 - Motor Vehicle (one) - 73…" at bounding box center [422, 418] width 383 height 262
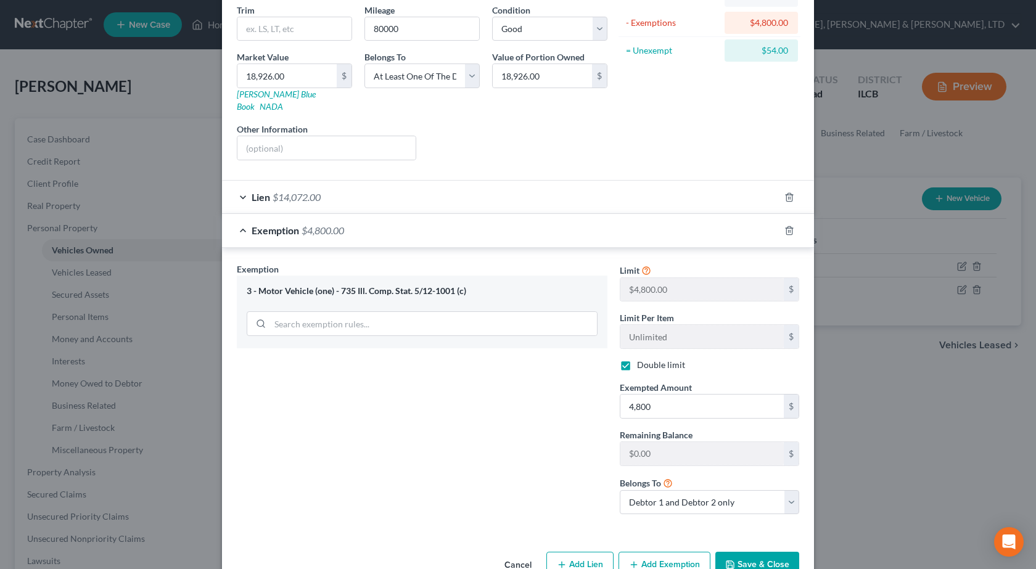
scroll to position [169, 0]
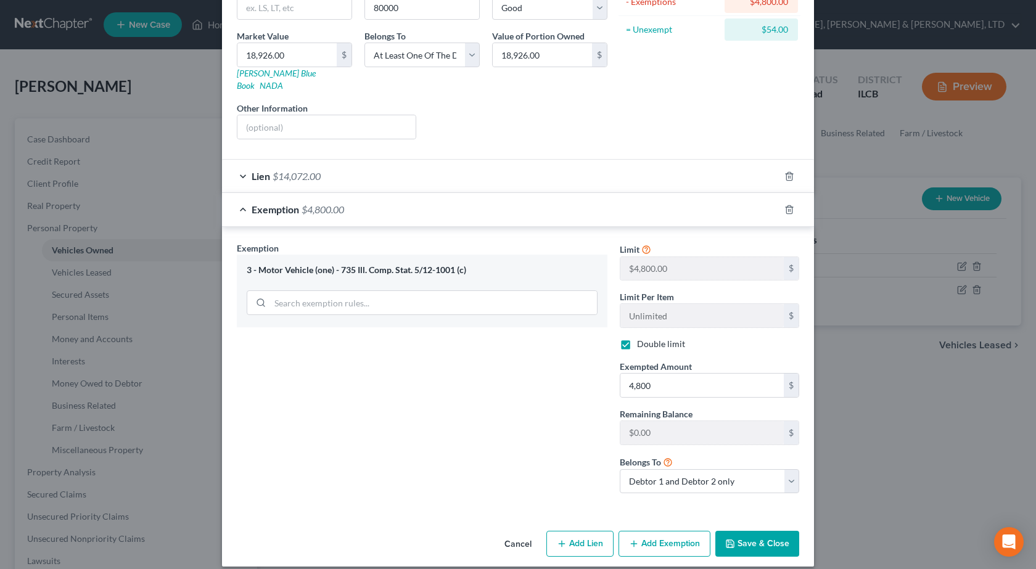
click at [645, 534] on button "Add Exemption" at bounding box center [665, 544] width 92 height 26
select select "2"
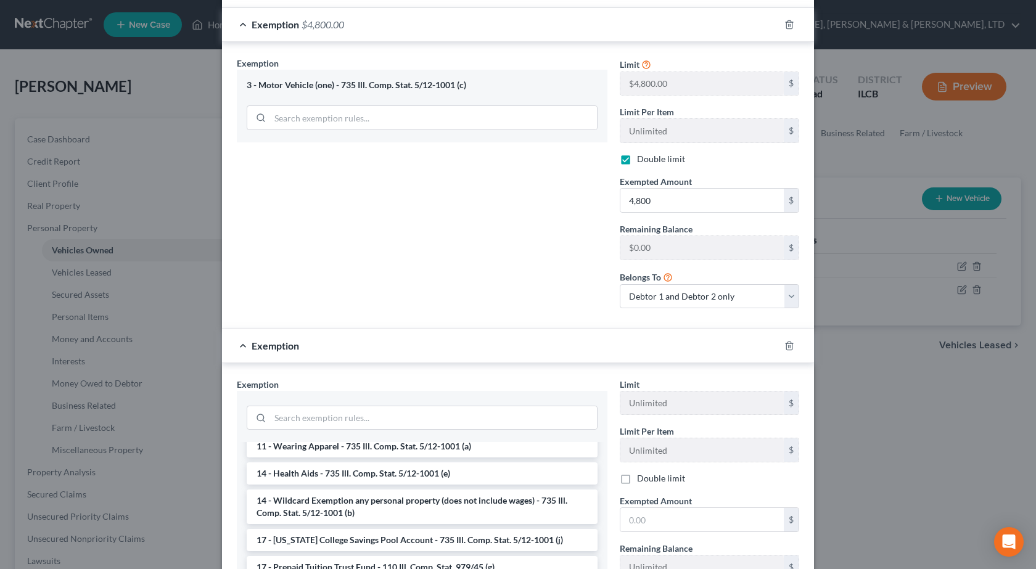
scroll to position [185, 0]
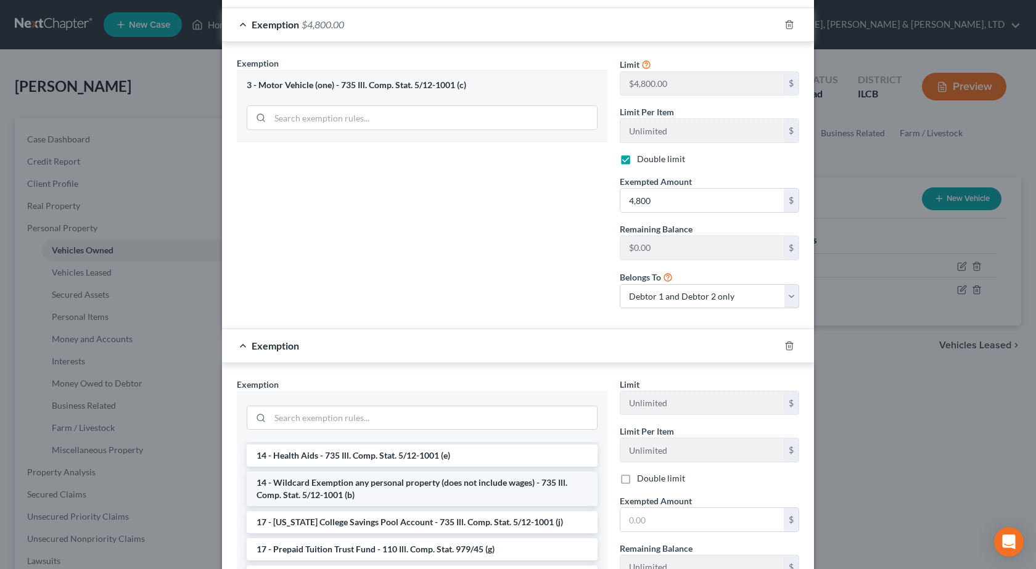
click at [321, 477] on li "14 - Wildcard Exemption any personal property (does not include wages) - 735 Il…" at bounding box center [422, 489] width 351 height 35
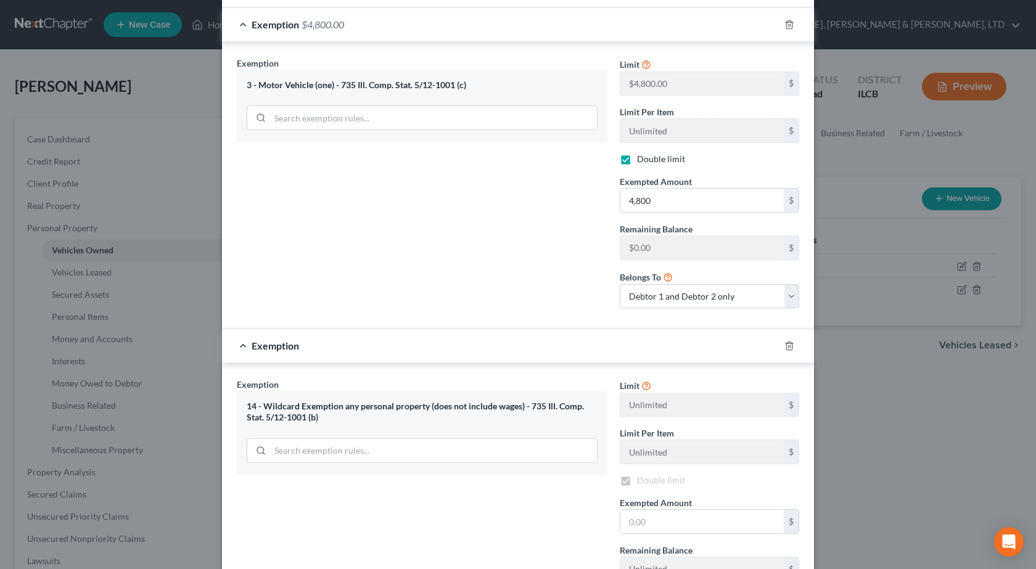
checkbox input "true"
click at [643, 510] on input "text" at bounding box center [702, 521] width 163 height 23
type input "54"
click at [423, 491] on div "Exemption Set must be selected for CA. Exemption * 14 - Wildcard Exemption any …" at bounding box center [422, 509] width 383 height 262
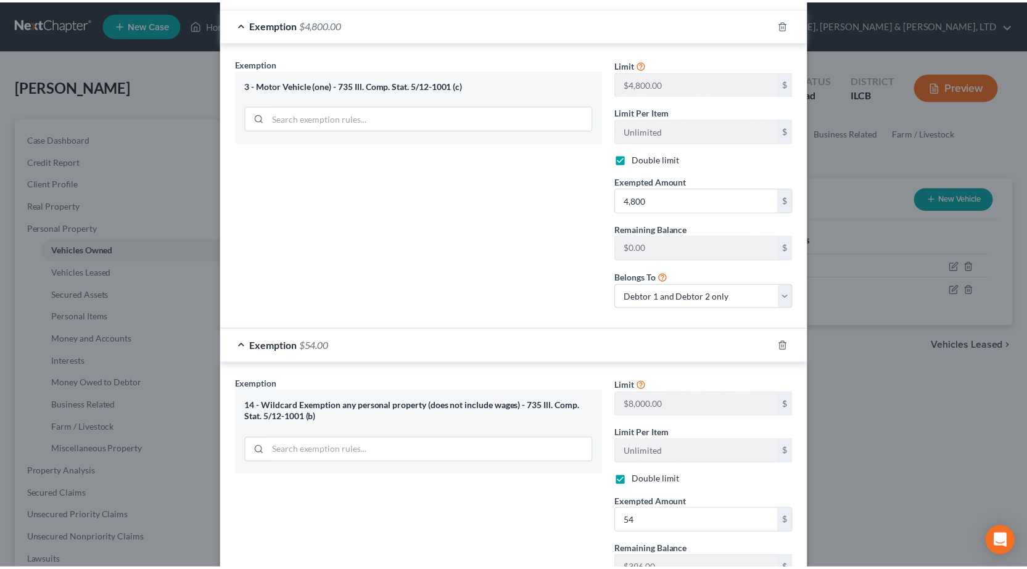
scroll to position [490, 0]
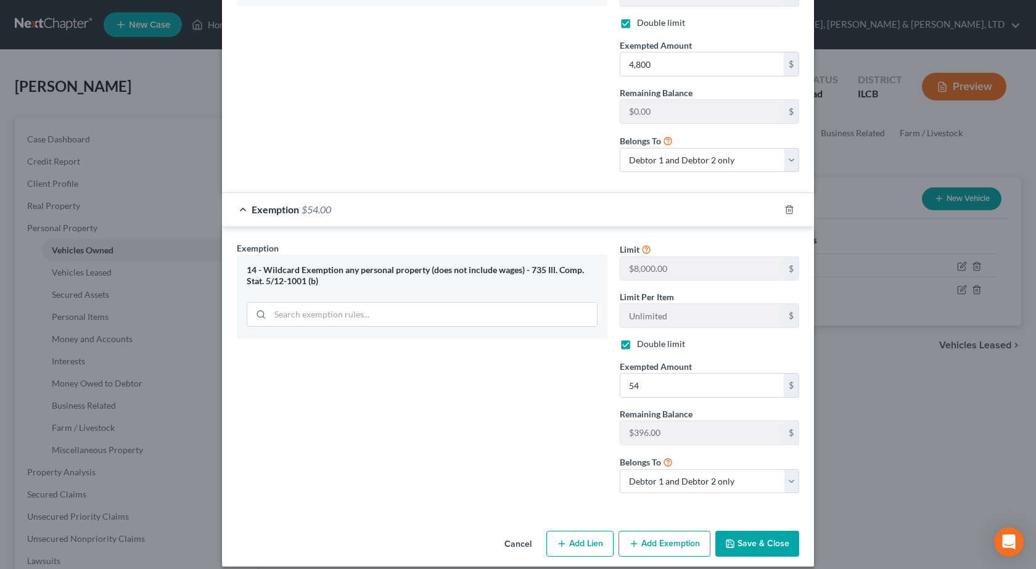
click at [738, 534] on button "Save & Close" at bounding box center [758, 544] width 84 height 26
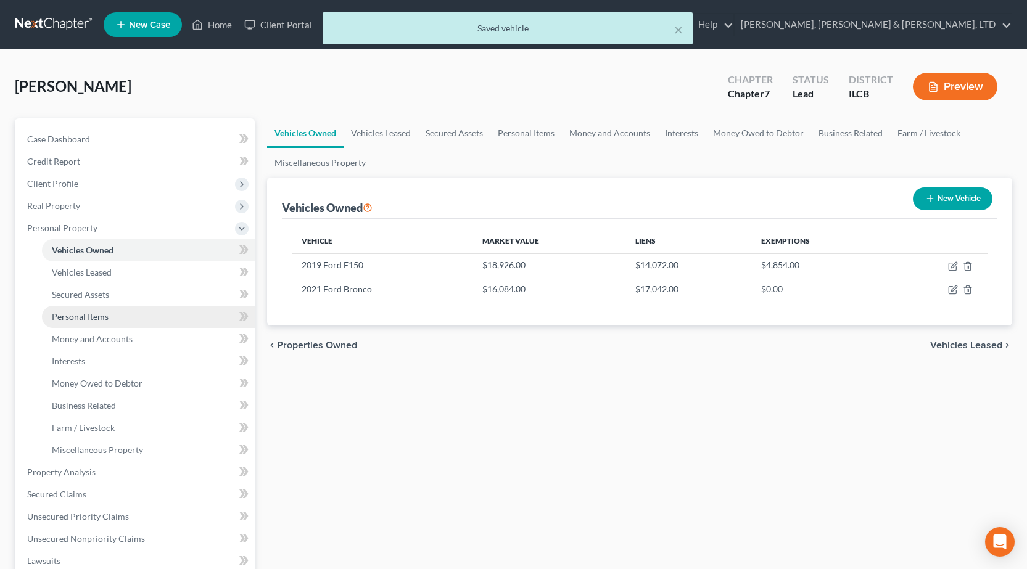
click at [94, 318] on span "Personal Items" at bounding box center [80, 317] width 57 height 10
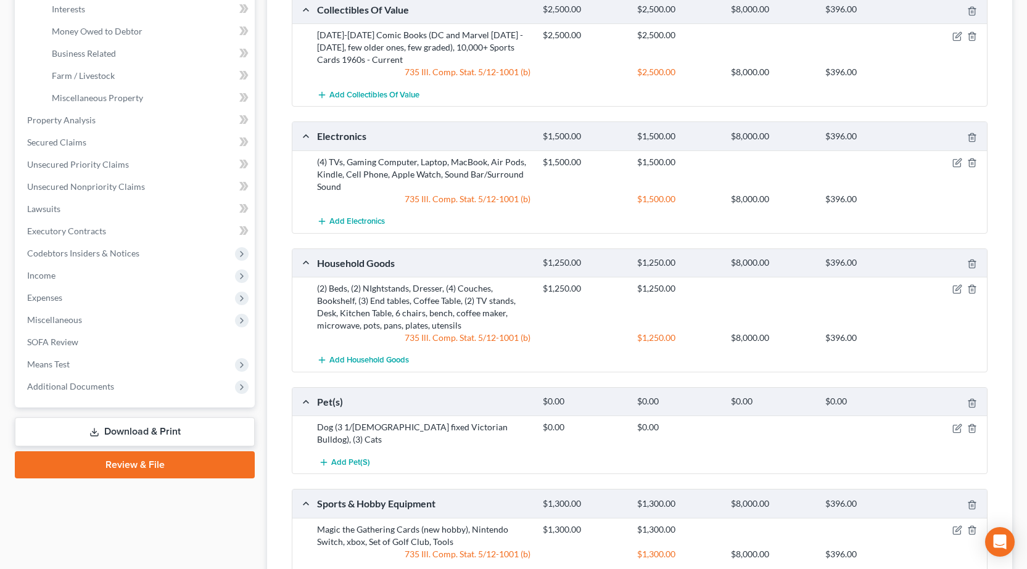
scroll to position [229, 0]
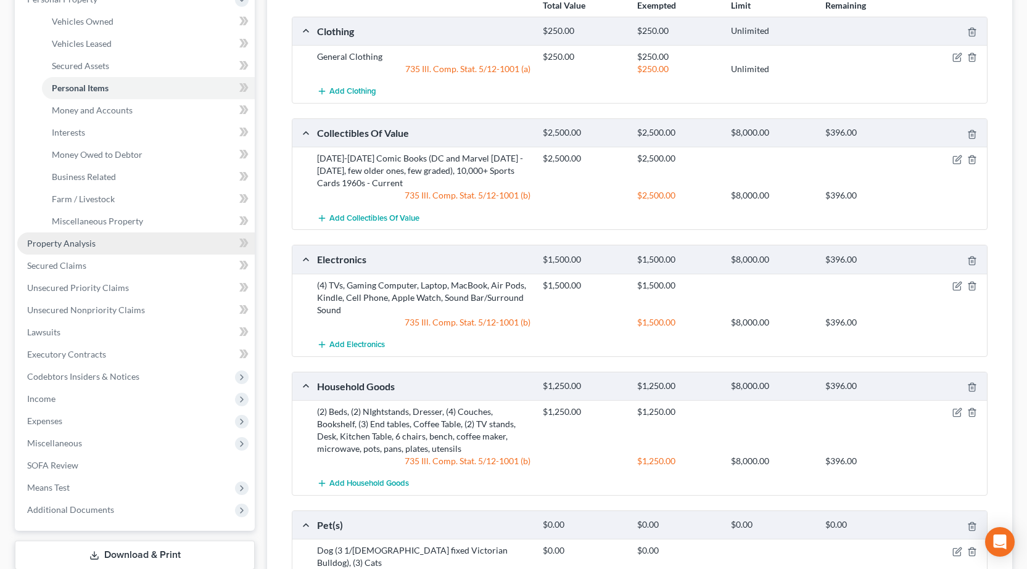
click at [79, 246] on span "Property Analysis" at bounding box center [61, 243] width 68 height 10
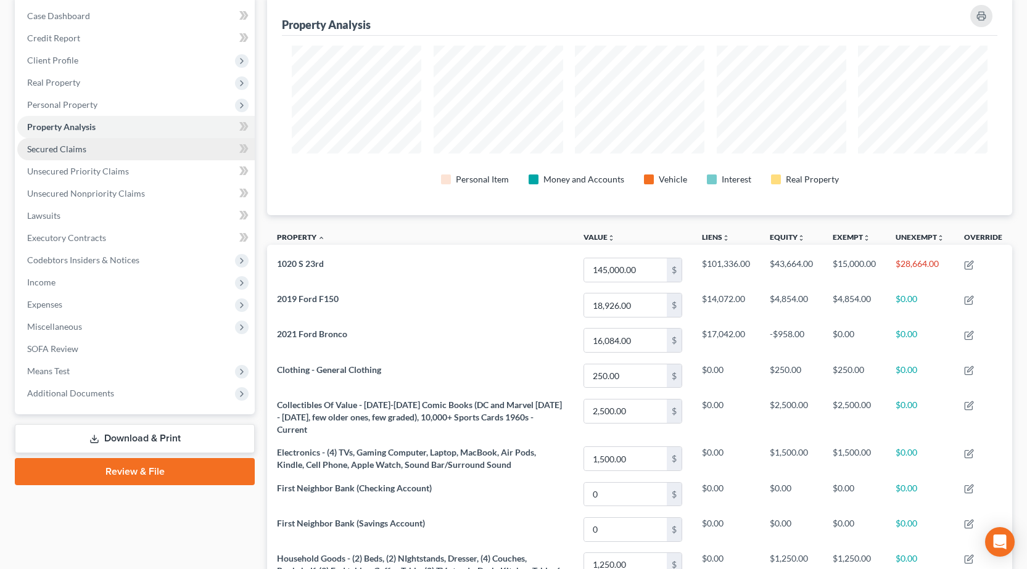
click at [110, 147] on link "Secured Claims" at bounding box center [136, 149] width 238 height 22
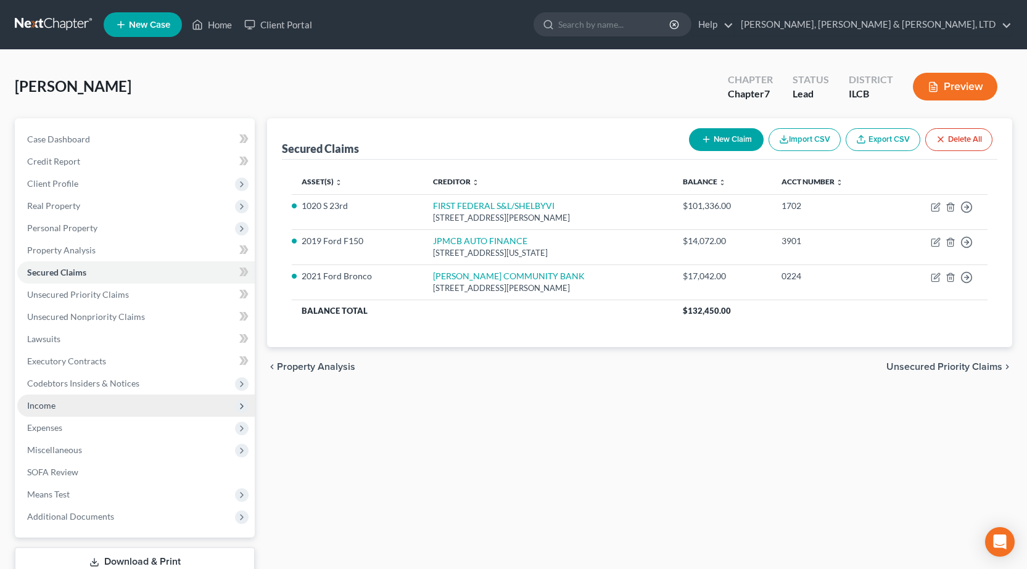
click at [55, 413] on span "Income" at bounding box center [136, 406] width 238 height 22
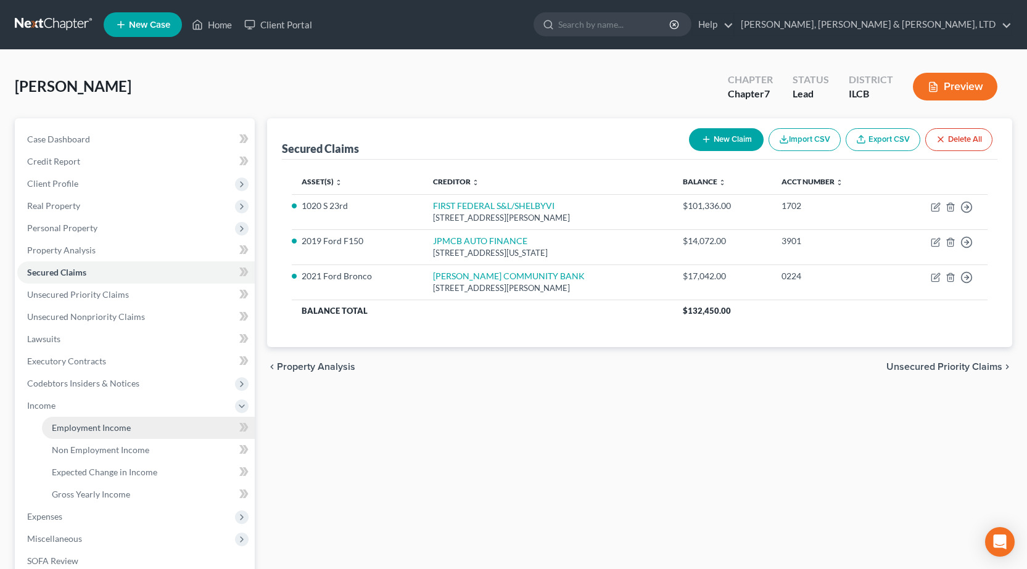
click at [80, 426] on span "Employment Income" at bounding box center [91, 428] width 79 height 10
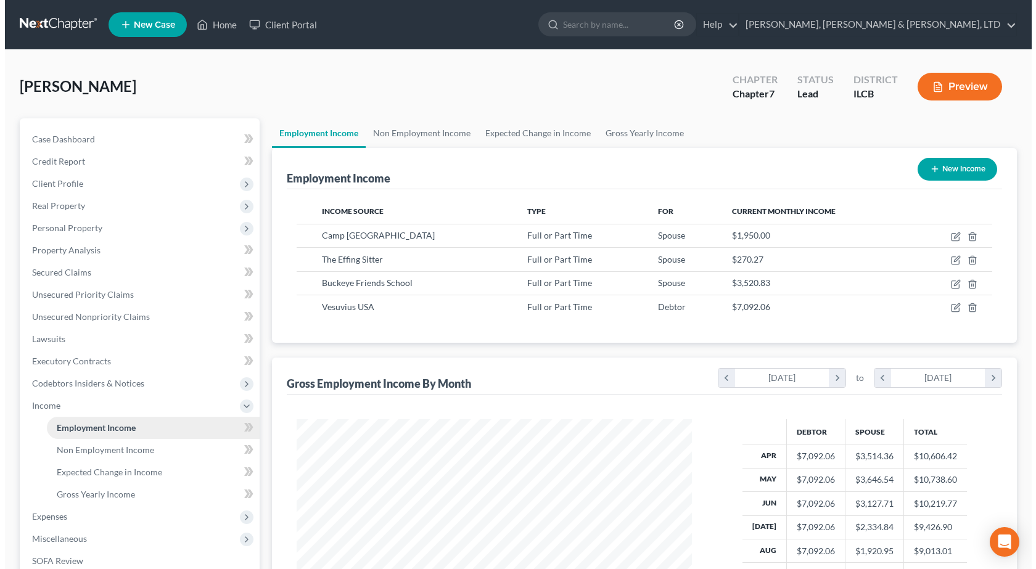
scroll to position [221, 420]
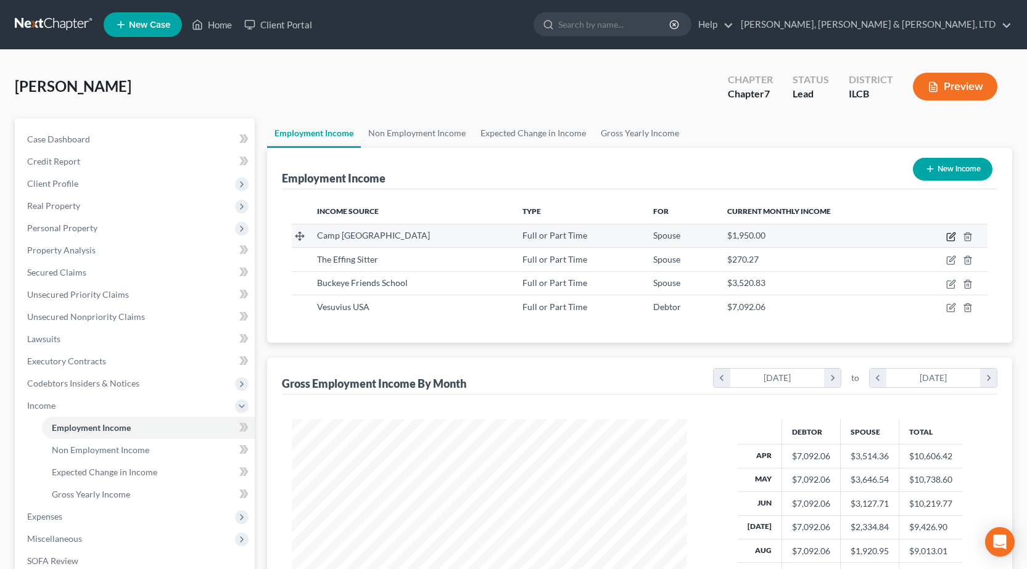
click at [953, 238] on icon "button" at bounding box center [951, 237] width 10 height 10
select select "0"
select select "14"
select select "2"
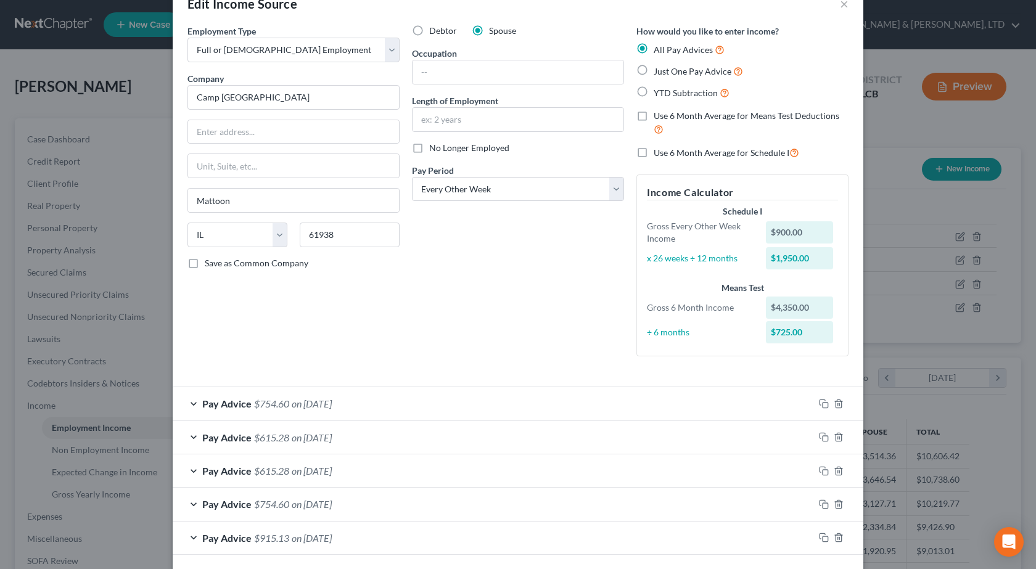
scroll to position [62, 0]
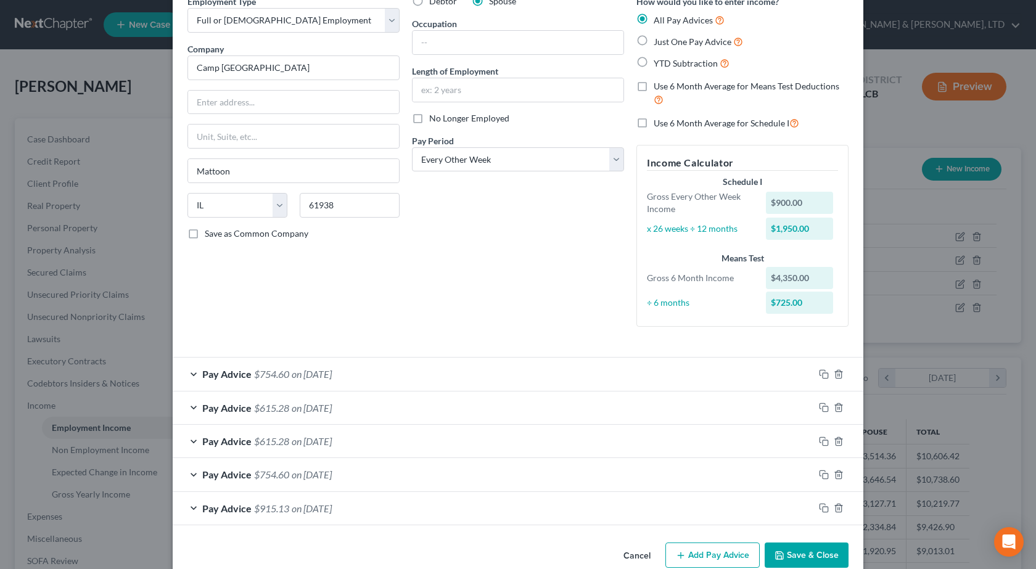
click at [121, 173] on div "Edit Income Source × Employment Type * Select Full or [DEMOGRAPHIC_DATA] Employ…" at bounding box center [518, 284] width 1036 height 569
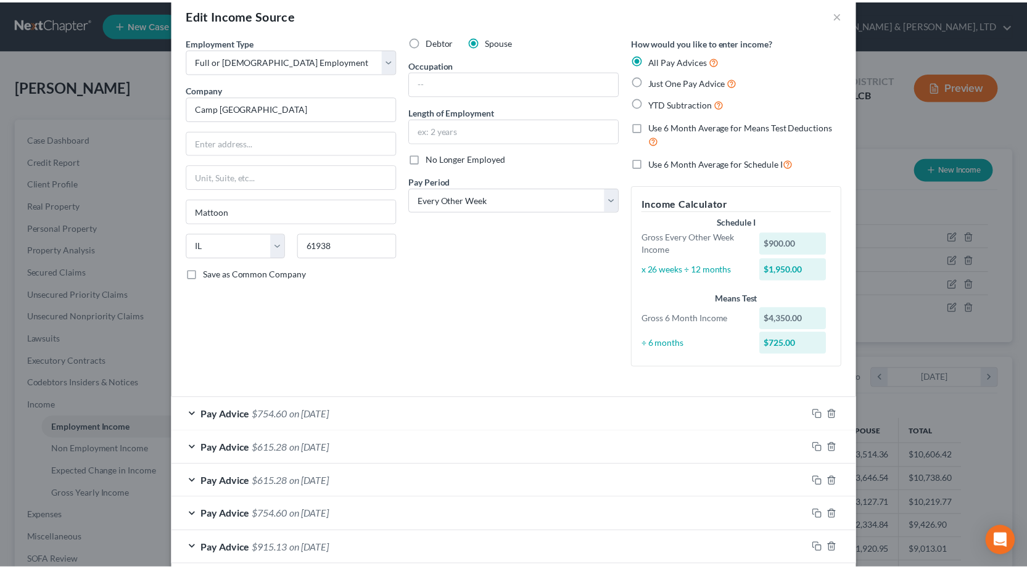
scroll to position [0, 0]
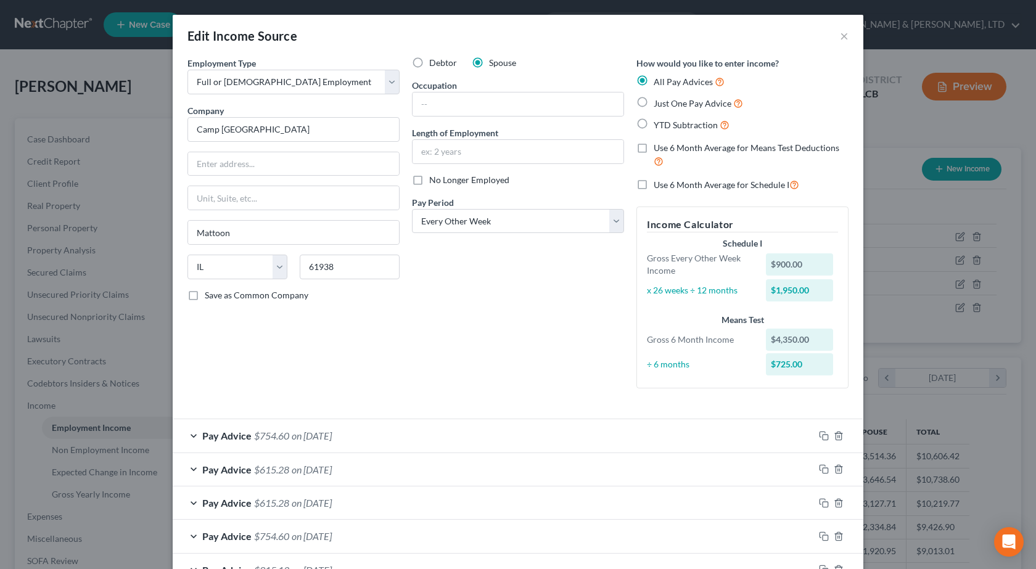
click at [75, 191] on div "Edit Income Source × Employment Type * Select Full or [DEMOGRAPHIC_DATA] Employ…" at bounding box center [518, 284] width 1036 height 569
click at [843, 35] on button "×" at bounding box center [844, 35] width 9 height 15
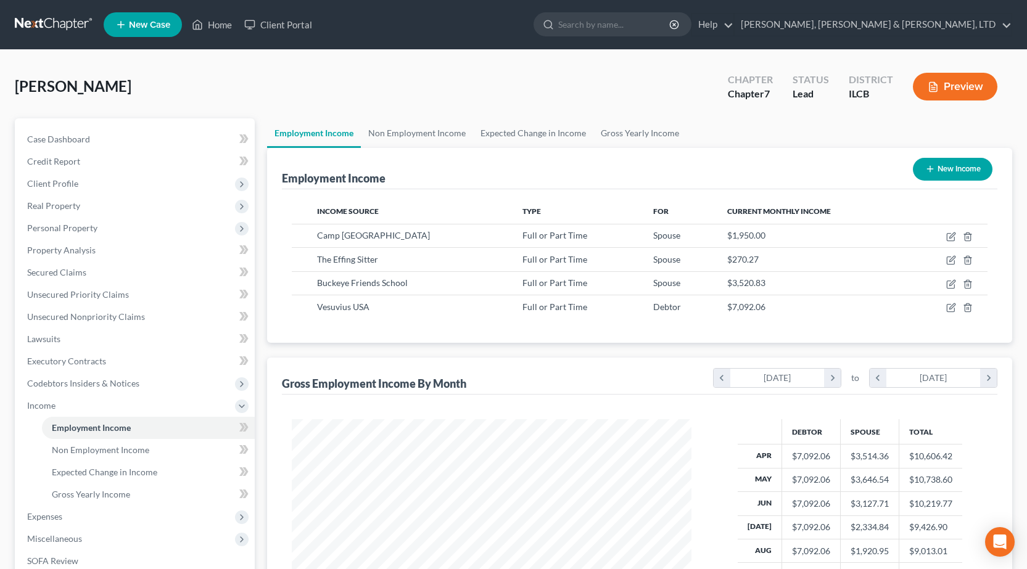
scroll to position [616688, 616488]
